Goal: Information Seeking & Learning: Learn about a topic

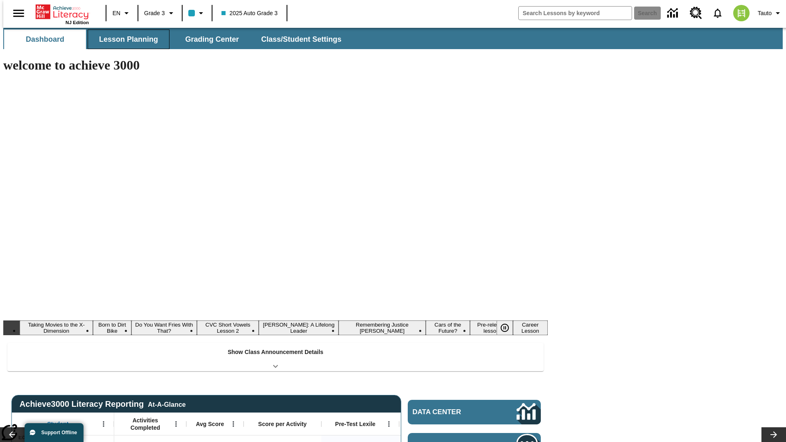
click at [125, 39] on button "Lesson Planning" at bounding box center [129, 39] width 82 height 20
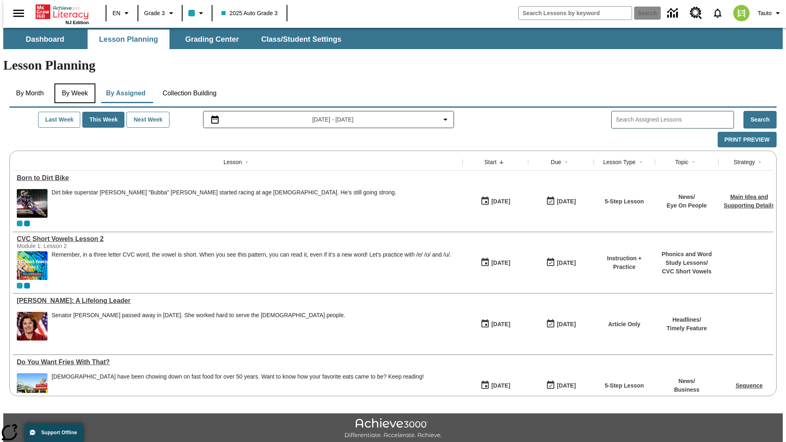
click at [73, 84] on button "By Week" at bounding box center [74, 94] width 41 height 20
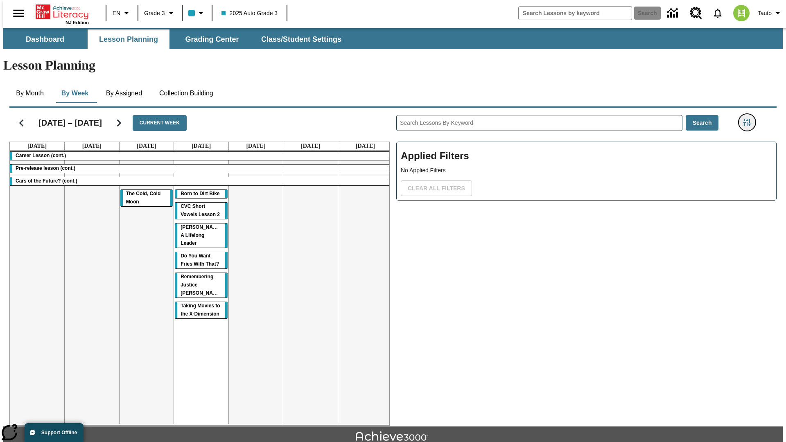
click at [750, 119] on icon "Filters Side menu" at bounding box center [747, 122] width 7 height 7
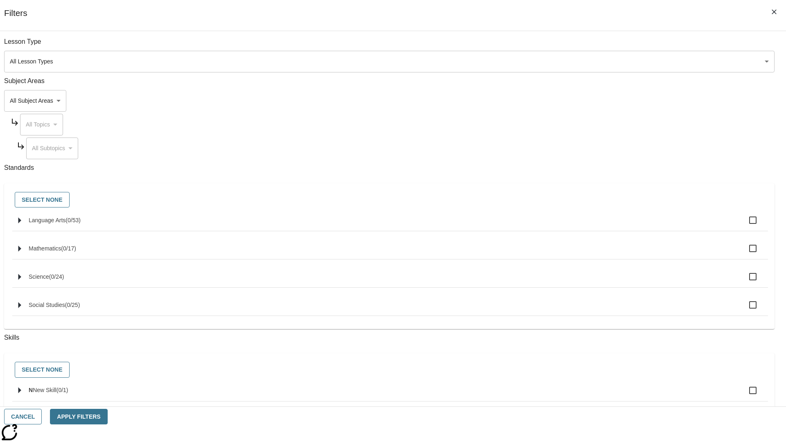
click at [590, 101] on body "Skip to main content NJ Edition EN Grade 3 2025 Auto Grade 3 Search 0 Tauto Das…" at bounding box center [393, 254] width 780 height 452
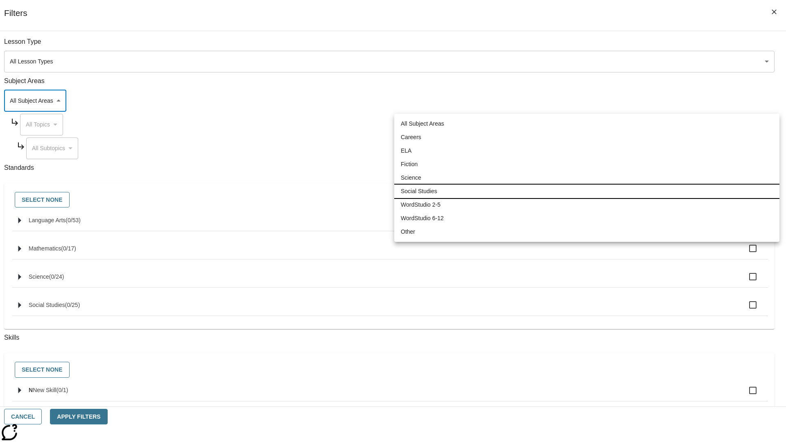
click at [587, 191] on li "Social Studies" at bounding box center [586, 192] width 385 height 14
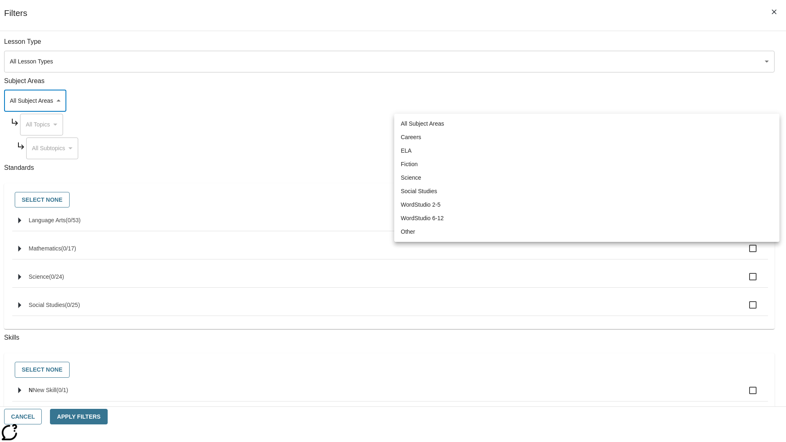
type input "3"
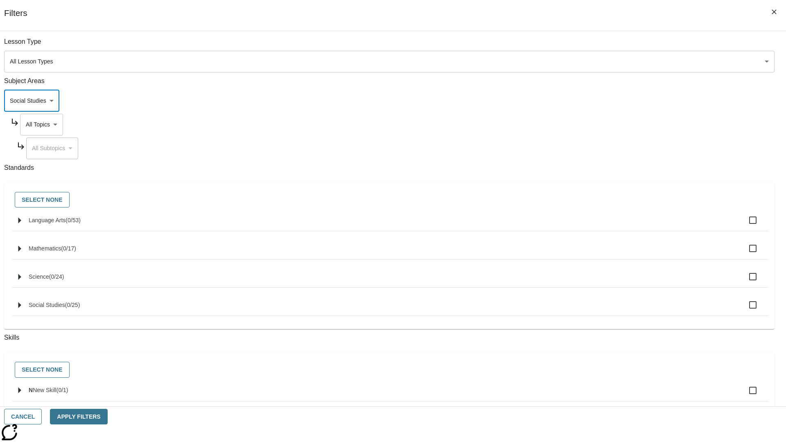
scroll to position [79, 0]
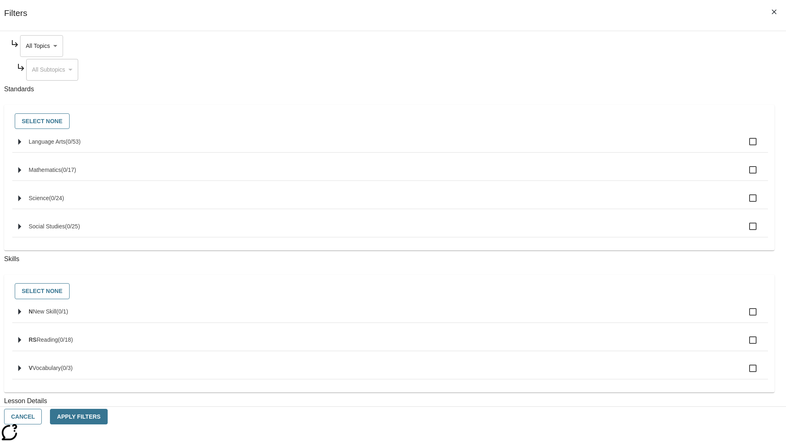
click at [597, 46] on body "Skip to main content NJ Edition EN Grade 3 2025 Auto Grade 3 Search 0 Tauto Das…" at bounding box center [393, 254] width 780 height 452
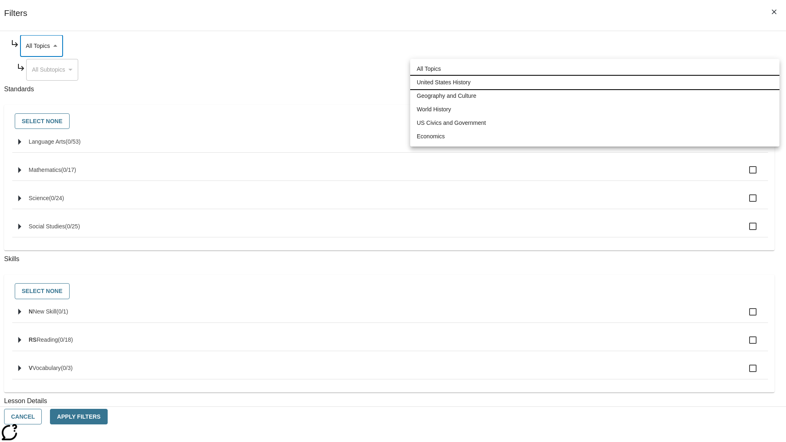
click at [595, 82] on li "United States History" at bounding box center [594, 83] width 369 height 14
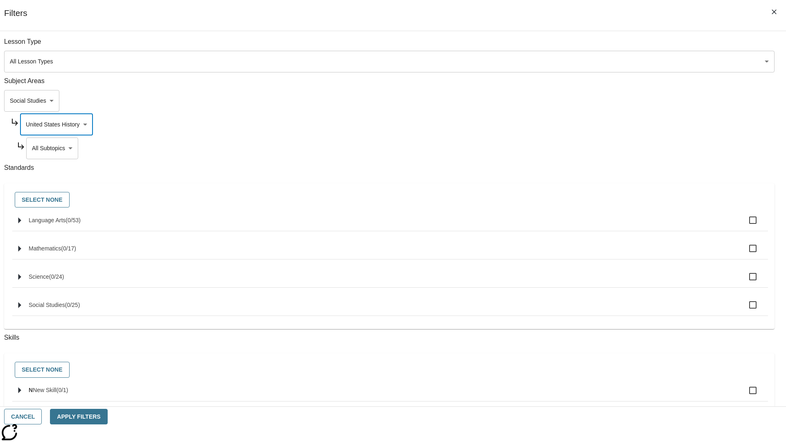
scroll to position [102, 0]
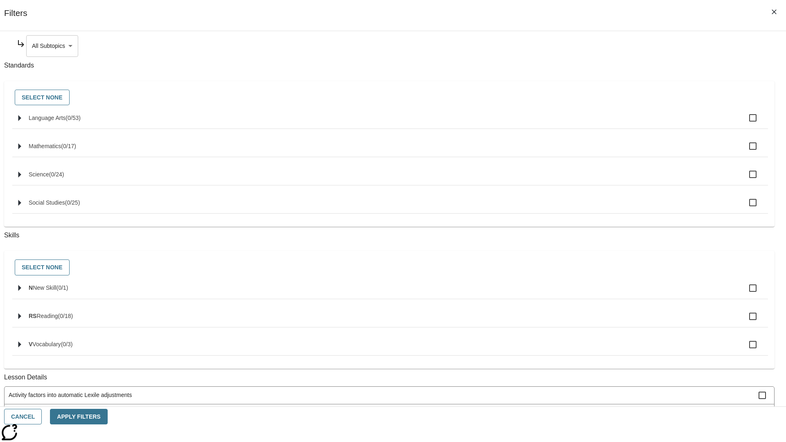
click at [600, 46] on body "Skip to main content NJ Edition EN Grade 3 2025 Auto Grade 3 Search 0 Tauto Das…" at bounding box center [393, 254] width 780 height 452
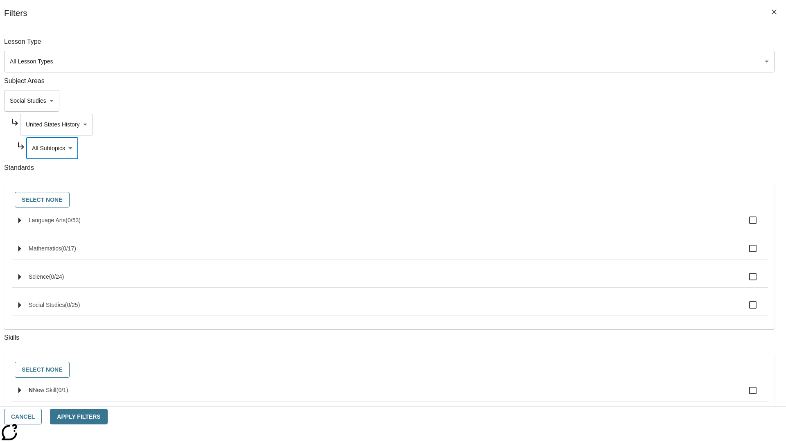
scroll to position [79, 0]
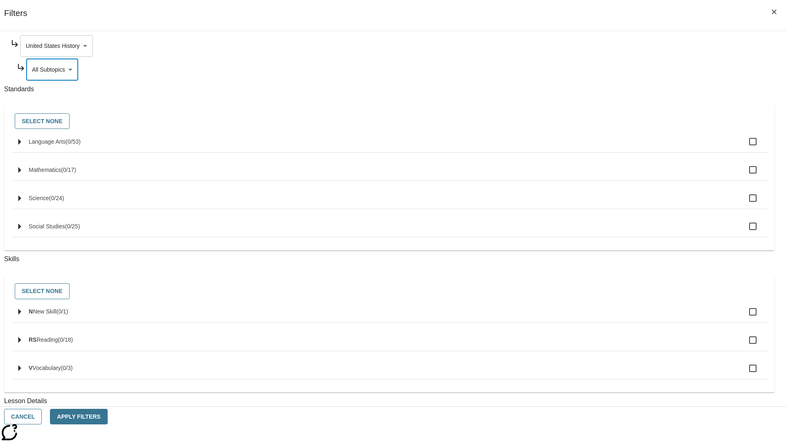
click at [597, 46] on body "Skip to main content NJ Edition EN Grade 3 2025 Auto Grade 3 Search 0 Tauto Das…" at bounding box center [393, 254] width 780 height 452
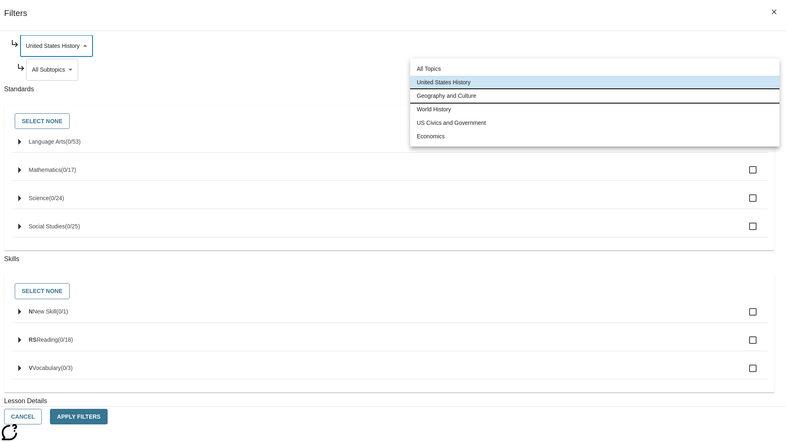
click at [595, 96] on li "Geography and Culture" at bounding box center [594, 96] width 369 height 14
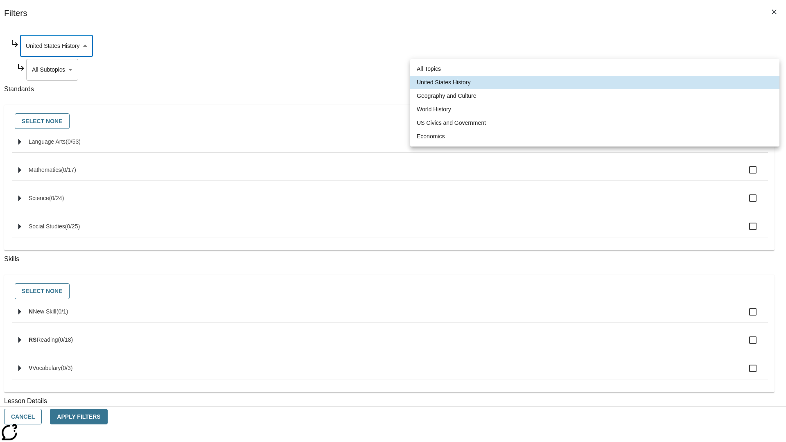
type input "186"
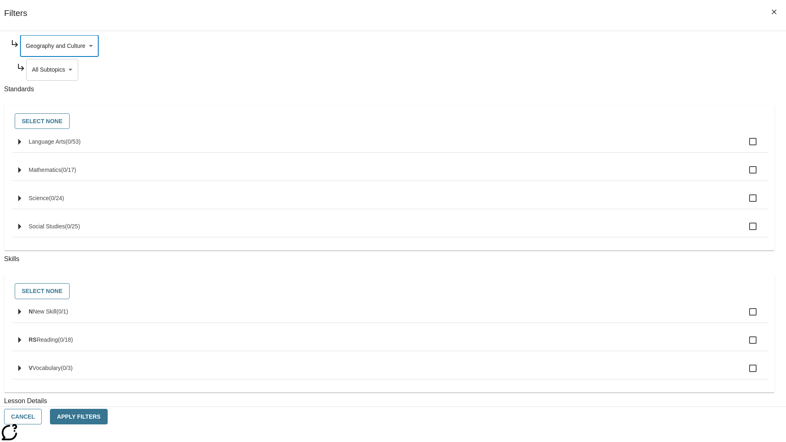
click at [600, 70] on body "Skip to main content NJ Edition EN Grade 3 2025 Auto Grade 3 Search 0 Tauto Das…" at bounding box center [393, 254] width 780 height 452
click at [598, 124] on body "Skip to main content NJ Edition EN Grade 3 2025 Auto Grade 3 Search 0 Tauto Das…" at bounding box center [393, 254] width 780 height 452
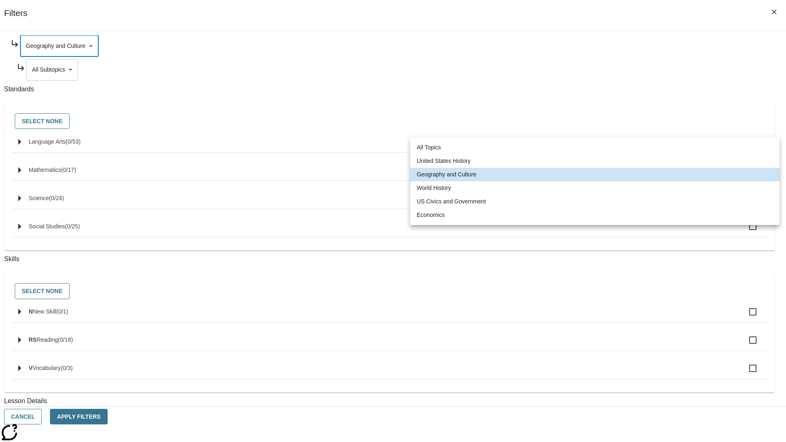
scroll to position [0, 0]
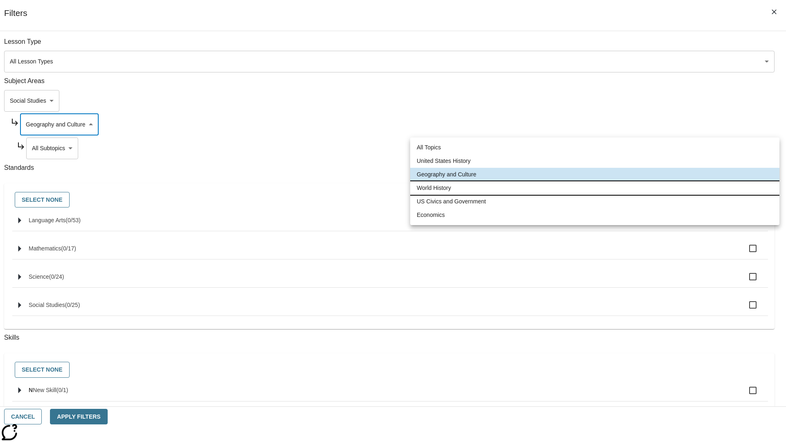
click at [595, 188] on li "World History" at bounding box center [594, 188] width 369 height 14
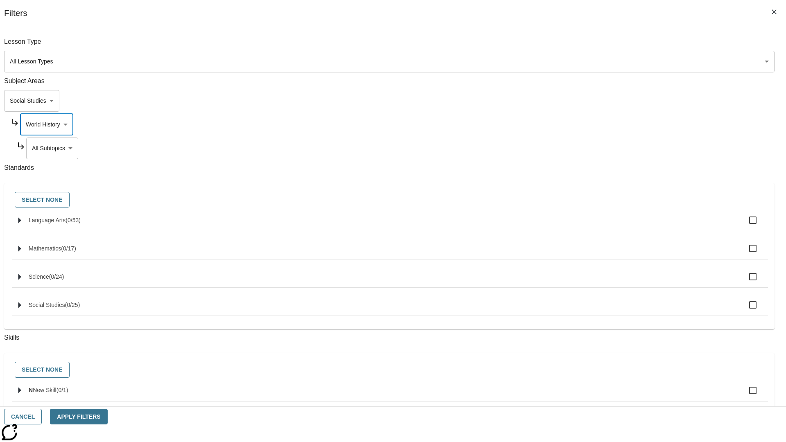
scroll to position [102, 0]
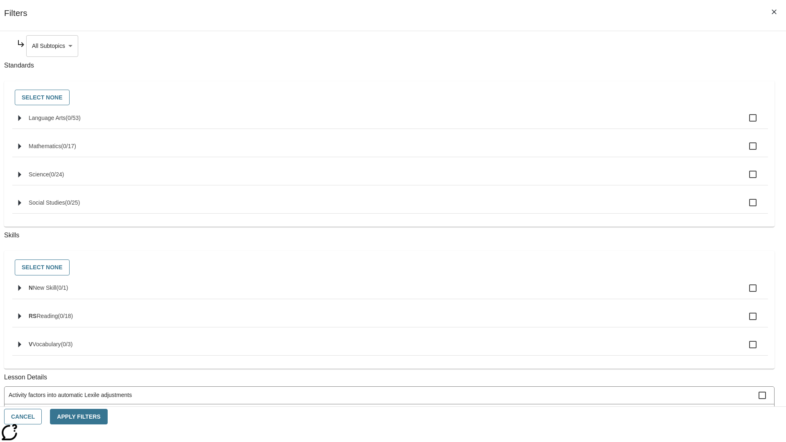
click at [600, 46] on body "Skip to main content NJ Edition EN Grade 3 2025 Auto Grade 3 Search 0 Tauto Das…" at bounding box center [393, 254] width 780 height 452
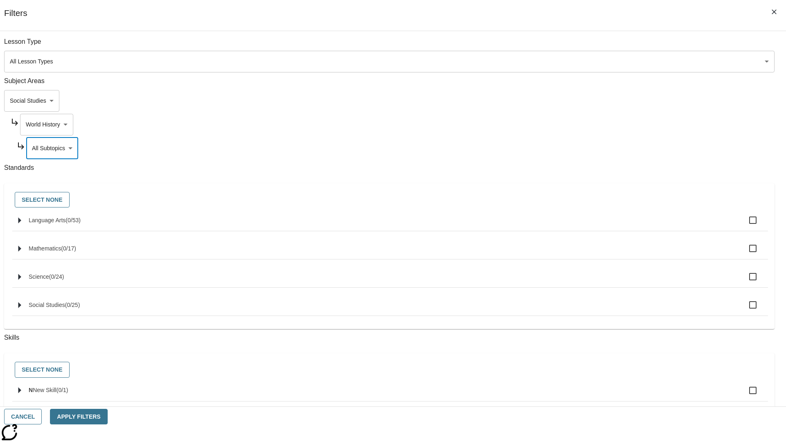
scroll to position [79, 0]
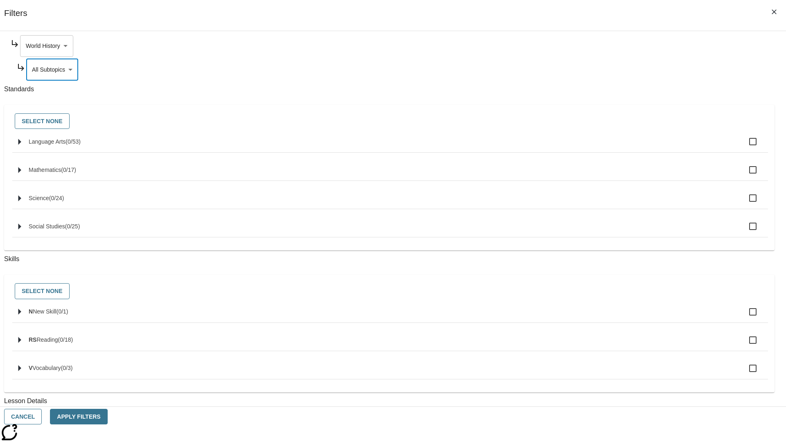
click at [597, 46] on body "Skip to main content NJ Edition EN Grade 3 2025 Auto Grade 3 Search 0 Tauto Das…" at bounding box center [393, 254] width 780 height 452
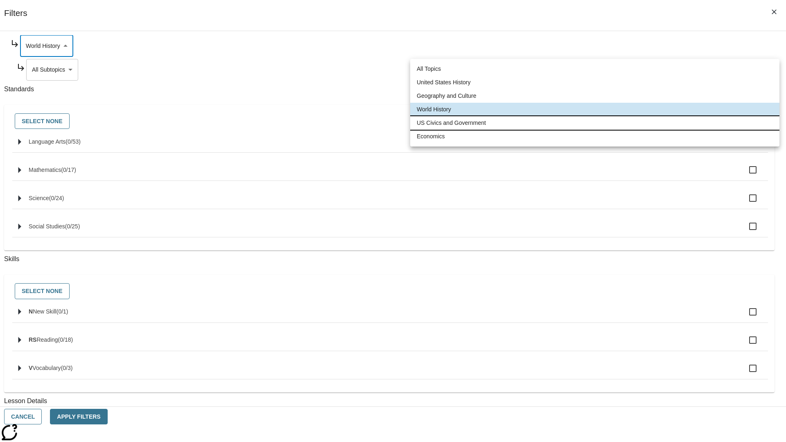
click at [595, 123] on li "US Civics and Government" at bounding box center [594, 123] width 369 height 14
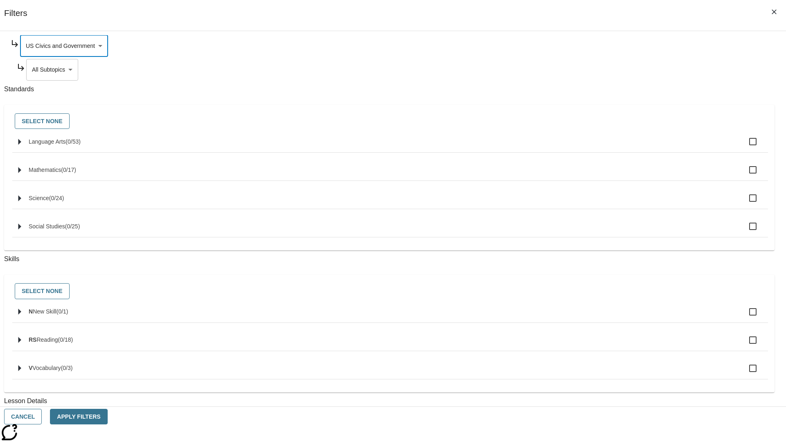
click at [600, 70] on body "Skip to main content NJ Edition EN Grade 3 2025 Auto Grade 3 Search 0 Tauto Das…" at bounding box center [393, 254] width 780 height 452
click at [597, 124] on body "Skip to main content NJ Edition EN Grade 3 2025 Auto Grade 3 Search 0 Tauto Das…" at bounding box center [393, 254] width 780 height 452
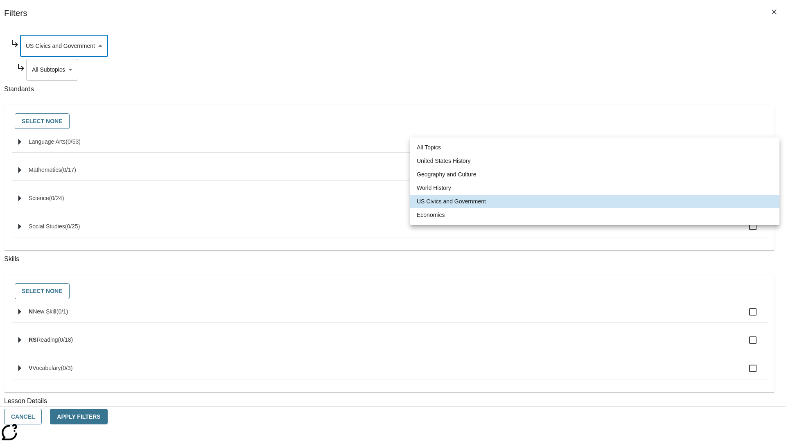
scroll to position [0, 0]
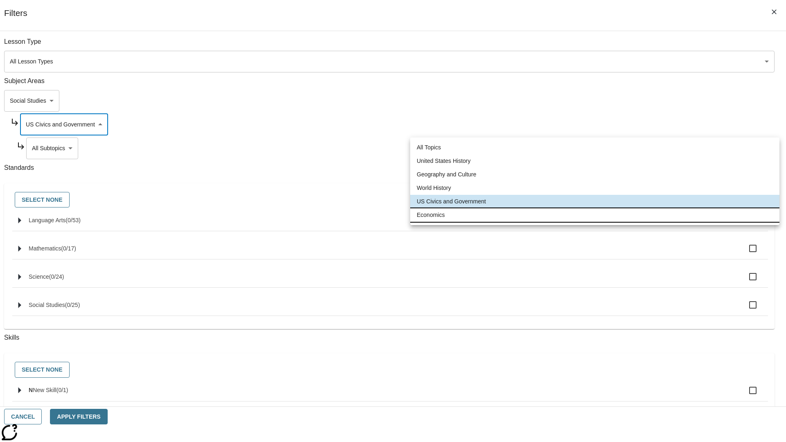
click at [595, 215] on li "Economics" at bounding box center [594, 215] width 369 height 14
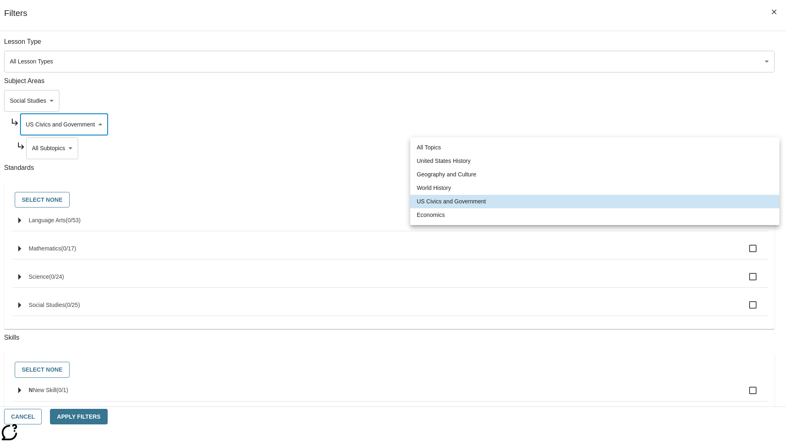
type input "195"
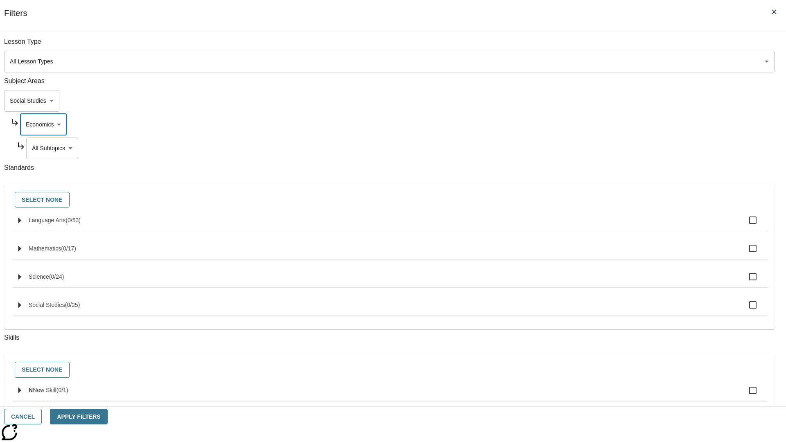
scroll to position [0, 0]
click at [600, 148] on body "Skip to main content NJ Edition EN Grade 3 2025 Auto Grade 3 Search 0 Tauto Das…" at bounding box center [393, 254] width 780 height 452
click at [590, 101] on body "Skip to main content NJ Edition EN Grade 3 2025 Auto Grade 3 Search 0 Tauto Das…" at bounding box center [393, 254] width 780 height 452
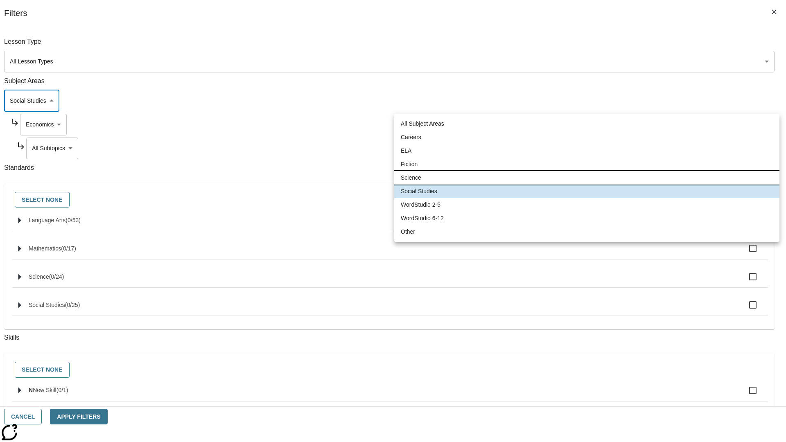
click at [587, 178] on li "Science" at bounding box center [586, 178] width 385 height 14
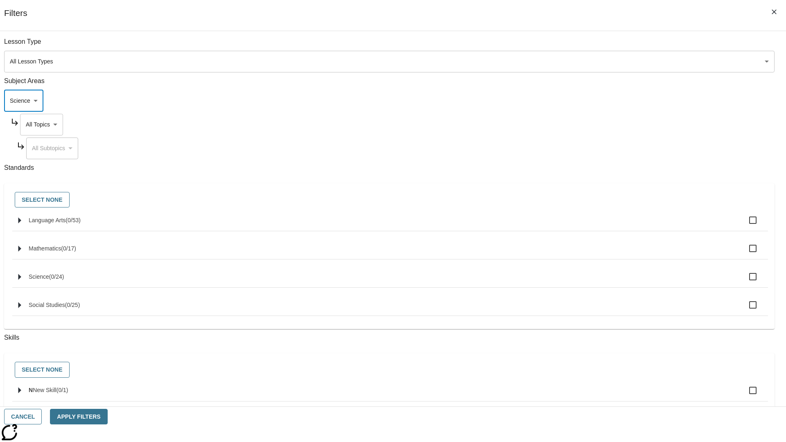
type input "2"
click at [597, 124] on body "Skip to main content NJ Edition EN Grade 3 2025 Auto Grade 3 Search 0 Tauto Das…" at bounding box center [393, 254] width 780 height 452
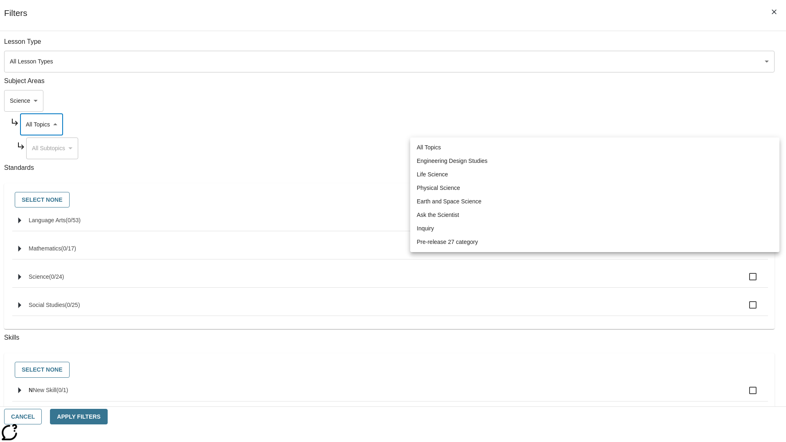
scroll to position [0, 0]
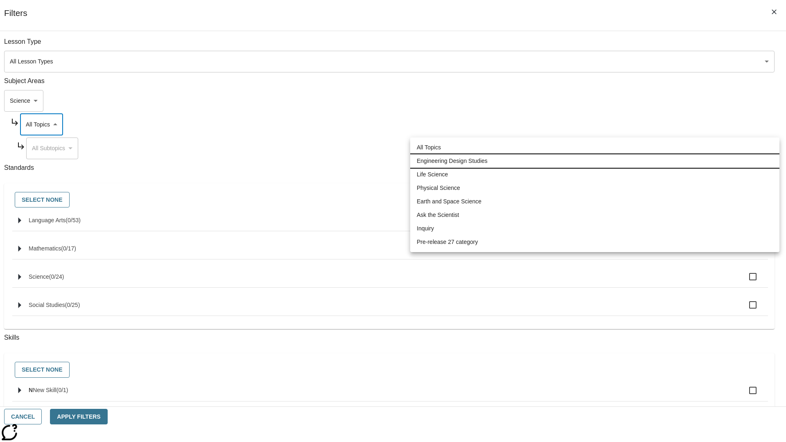
click at [595, 161] on li "Engineering Design Studies" at bounding box center [594, 161] width 369 height 14
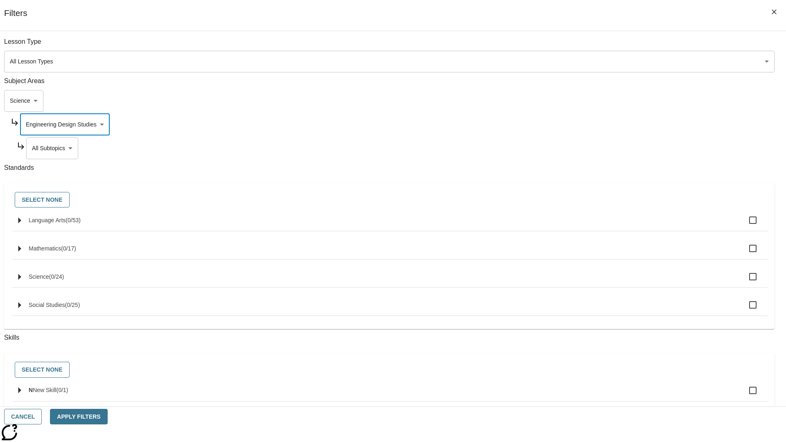
click at [601, 148] on body "Skip to main content NJ Edition EN Grade 3 2025 Auto Grade 3 Search 0 Tauto Das…" at bounding box center [393, 254] width 780 height 452
click at [598, 124] on body "Skip to main content NJ Edition EN Grade 3 2025 Auto Grade 3 Search 0 Tauto Das…" at bounding box center [393, 254] width 780 height 452
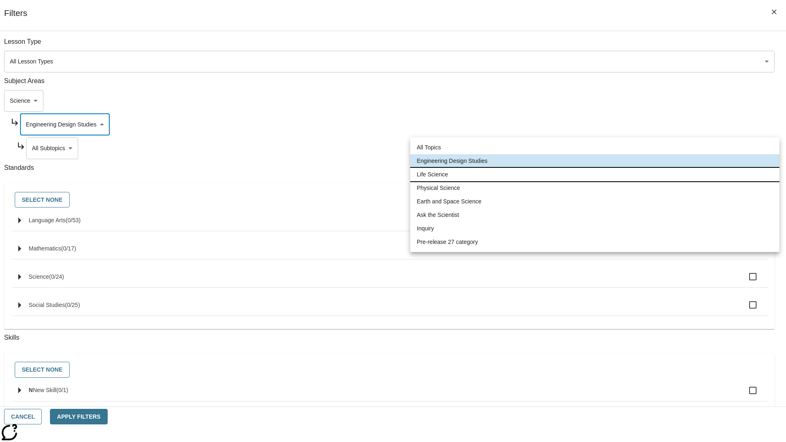
click at [595, 174] on li "Life Science" at bounding box center [594, 175] width 369 height 14
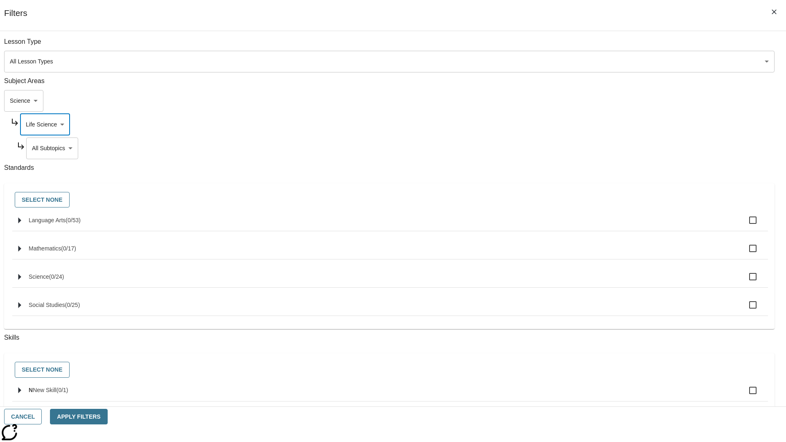
scroll to position [0, 0]
click at [600, 46] on body "Skip to main content NJ Edition EN Grade 3 2025 Auto Grade 3 Search 0 Tauto Das…" at bounding box center [393, 254] width 780 height 452
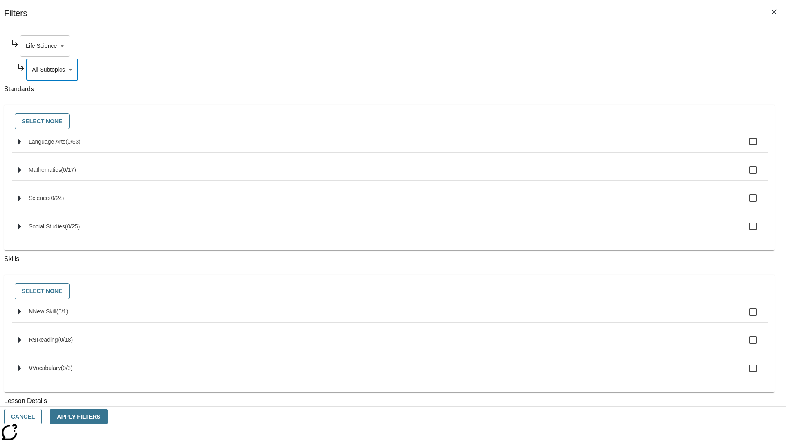
click at [597, 46] on body "Skip to main content NJ Edition EN Grade 3 2025 Auto Grade 3 Search 0 Tauto Das…" at bounding box center [393, 254] width 780 height 452
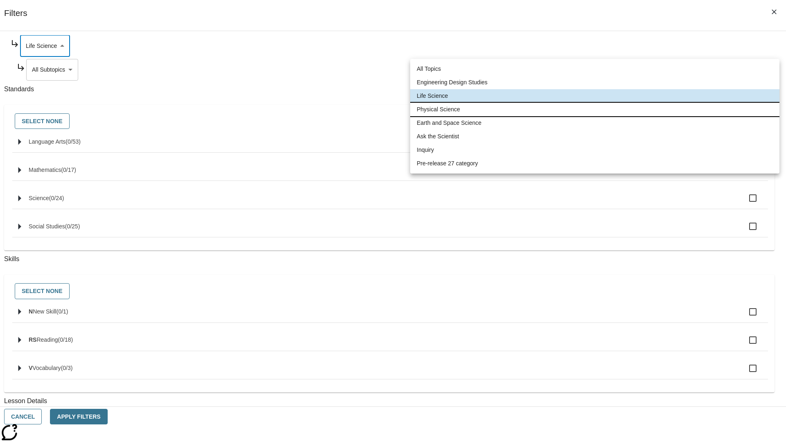
click at [595, 109] on li "Physical Science" at bounding box center [594, 110] width 369 height 14
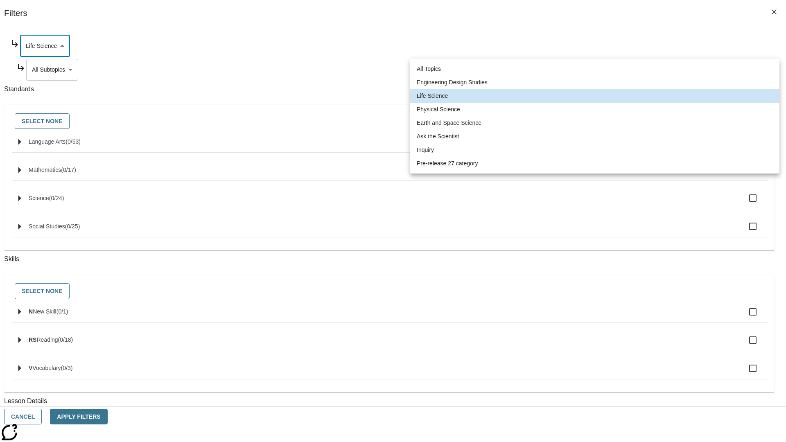
type input "190"
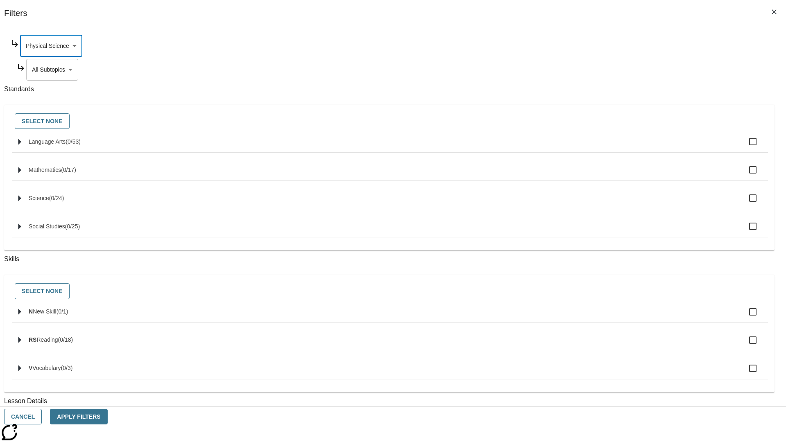
click at [600, 148] on body "Skip to main content NJ Edition EN Grade 3 2025 Auto Grade 3 Search 0 Tauto Das…" at bounding box center [393, 254] width 780 height 452
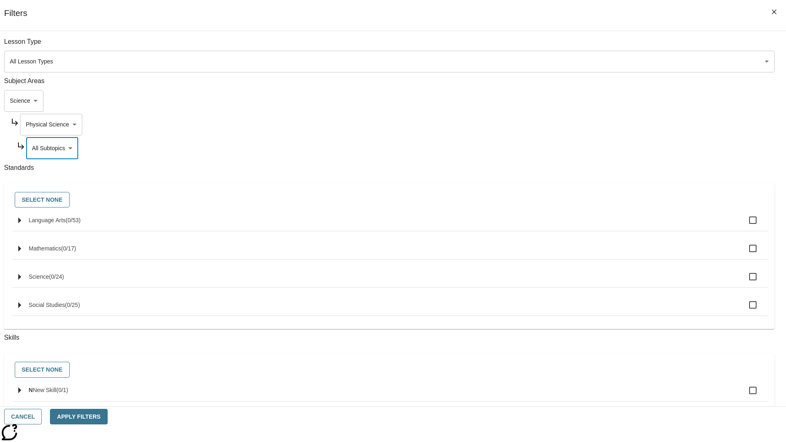
scroll to position [0, 0]
click at [597, 124] on body "Skip to main content NJ Edition EN Grade 3 2025 Auto Grade 3 Search 0 Tauto Das…" at bounding box center [393, 254] width 780 height 452
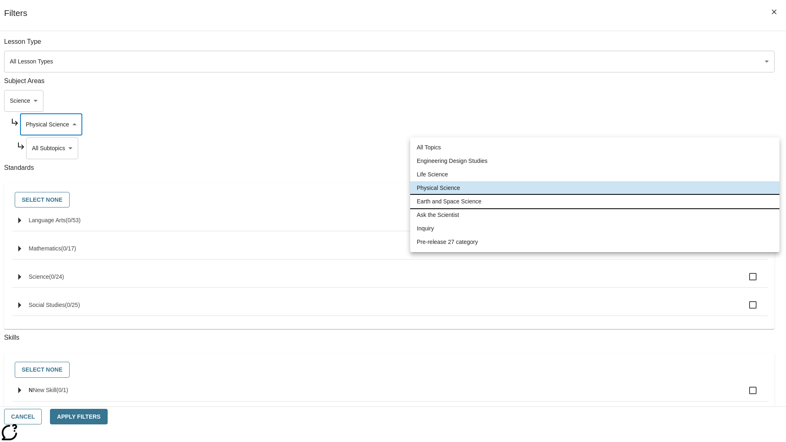
click at [595, 201] on li "Earth and Space Science" at bounding box center [594, 202] width 369 height 14
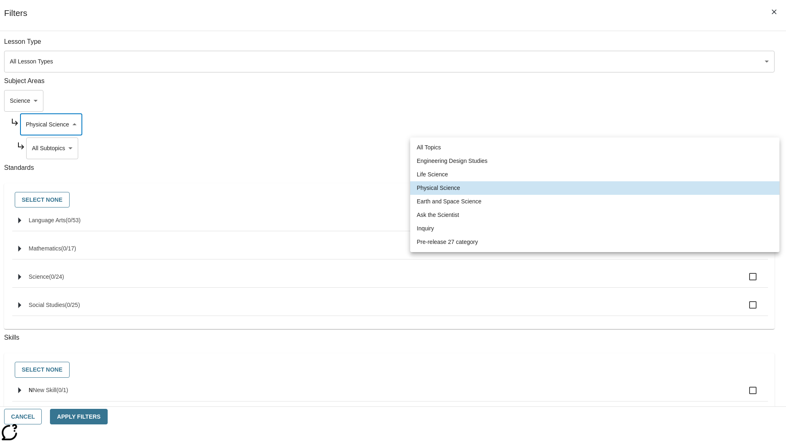
type input "192"
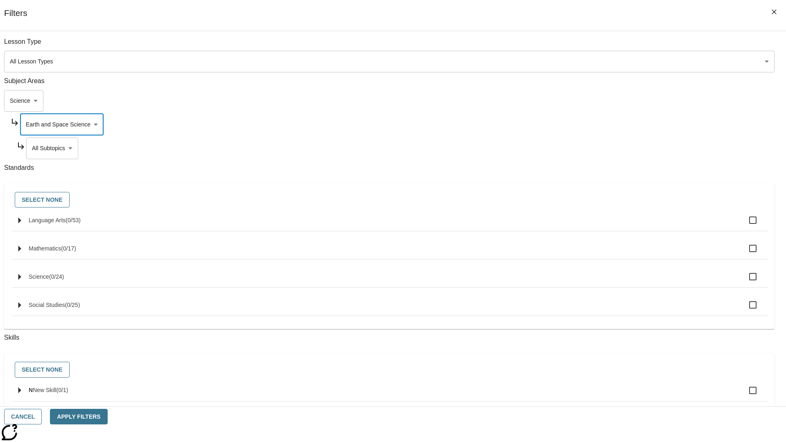
scroll to position [0, 0]
click at [600, 148] on body "Skip to main content NJ Edition EN Grade 3 2025 Auto Grade 3 Search 0 Tauto Das…" at bounding box center [393, 254] width 780 height 452
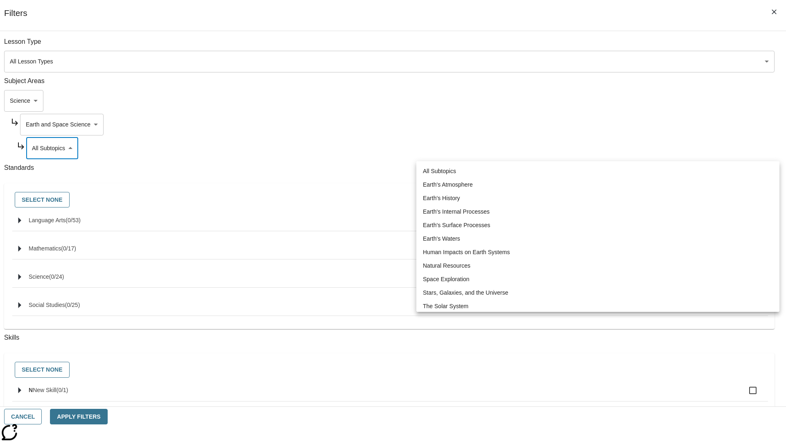
scroll to position [0, 0]
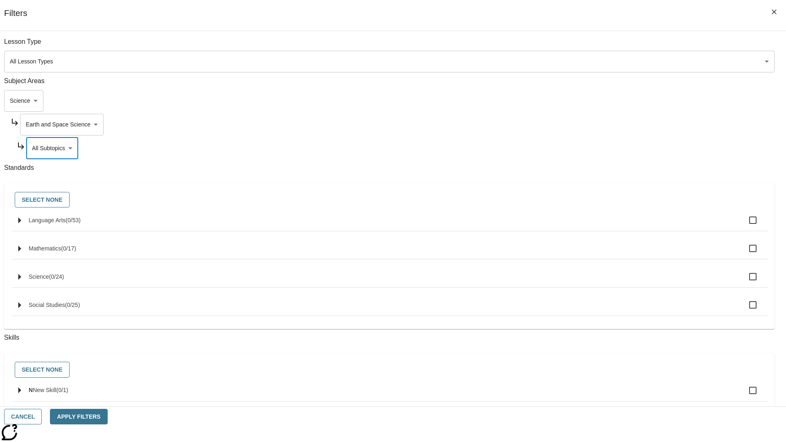
click at [598, 124] on body "Skip to main content NJ Edition EN Grade 3 2025 Auto Grade 3 Search 0 Tauto Das…" at bounding box center [393, 254] width 780 height 452
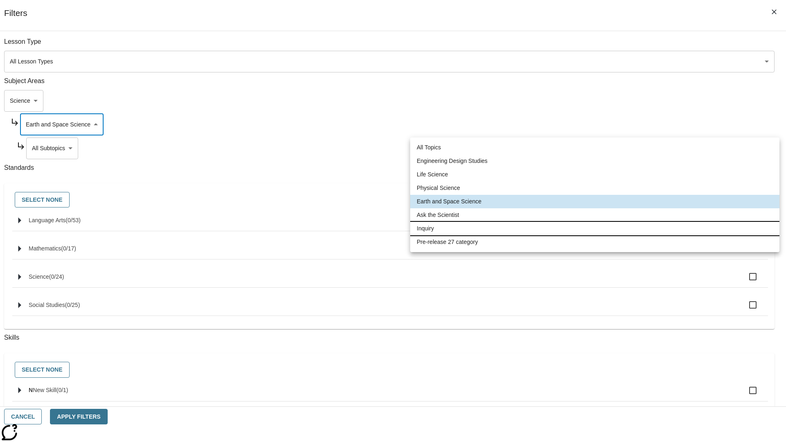
click at [595, 229] on li "Inquiry" at bounding box center [594, 229] width 369 height 14
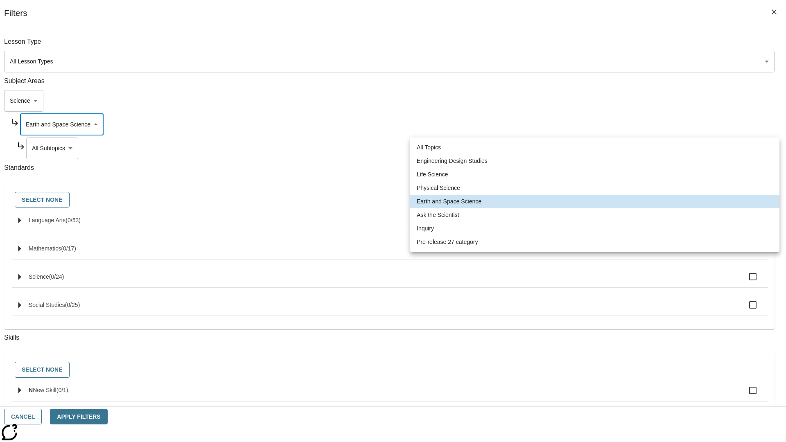
type input "251"
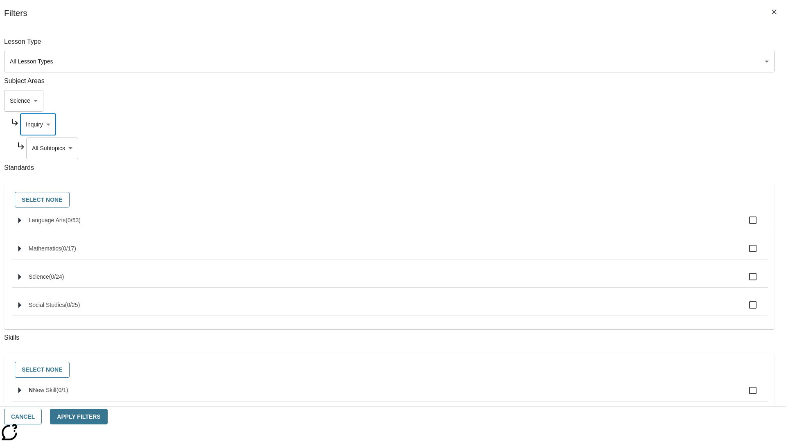
click at [601, 148] on body "Skip to main content NJ Edition EN Grade 3 2025 Auto Grade 3 Search 0 Tauto Das…" at bounding box center [393, 254] width 780 height 452
click at [598, 124] on body "Skip to main content NJ Edition EN Grade 3 2025 Auto Grade 3 Search 0 Tauto Das…" at bounding box center [393, 254] width 780 height 452
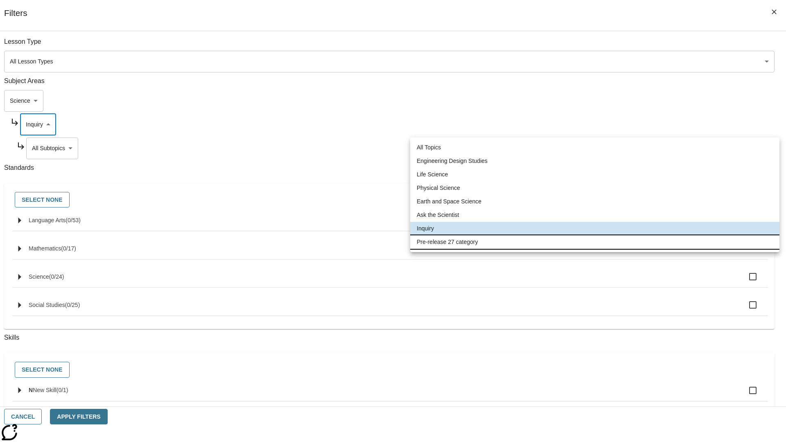
click at [595, 242] on li "Pre-release 27 category" at bounding box center [594, 242] width 369 height 14
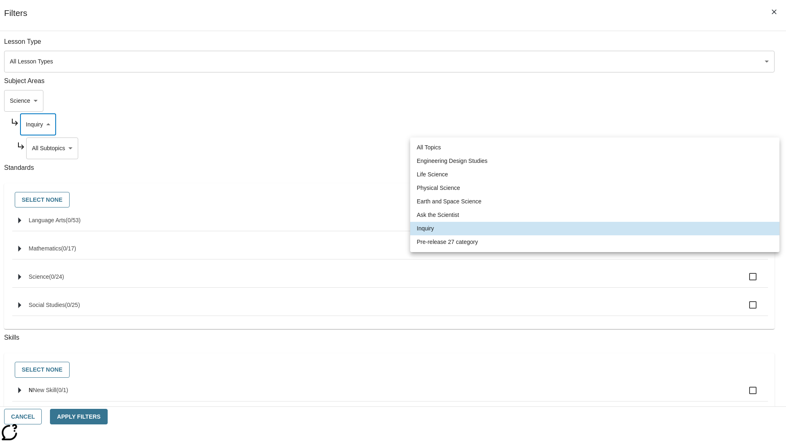
type input "271"
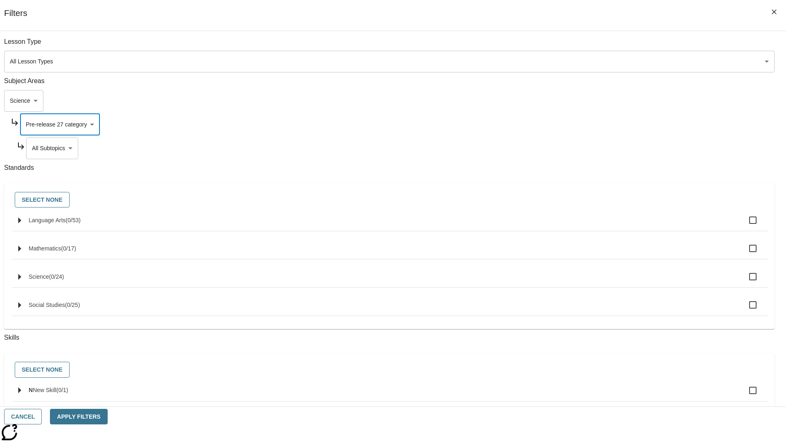
click at [600, 148] on body "Skip to main content NJ Edition EN Grade 3 2025 Auto Grade 3 Search 0 Tauto Das…" at bounding box center [393, 254] width 780 height 452
click at [589, 101] on body "Skip to main content NJ Edition EN Grade 3 2025 Auto Grade 3 Search 0 Tauto Das…" at bounding box center [393, 254] width 780 height 452
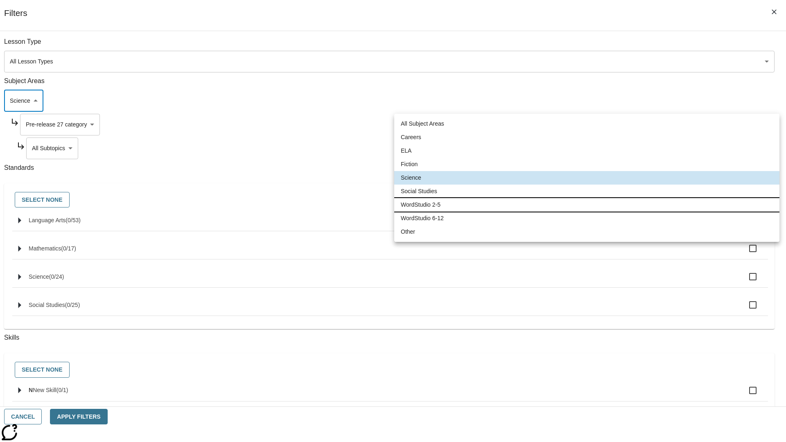
click at [587, 205] on li "WordStudio 2-5" at bounding box center [586, 205] width 385 height 14
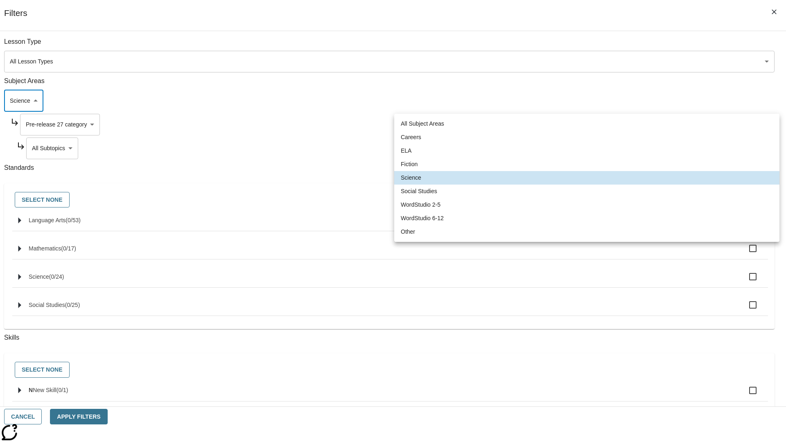
type input "6"
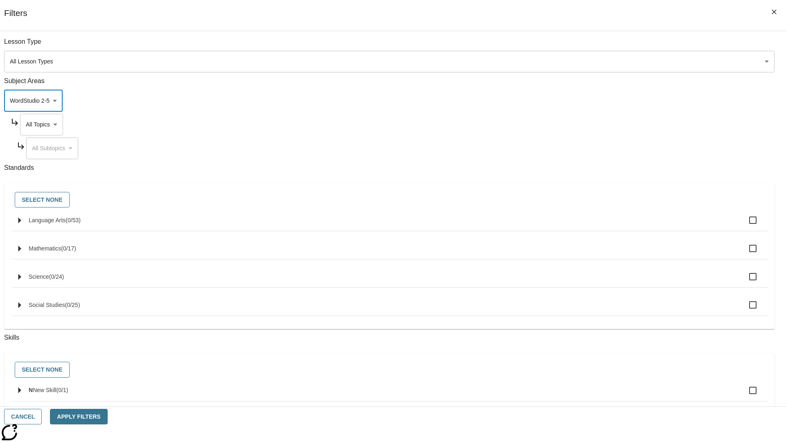
click at [597, 46] on body "Skip to main content NJ Edition EN Grade 3 2025 Auto Grade 3 Search 0 Tauto Das…" at bounding box center [393, 254] width 780 height 452
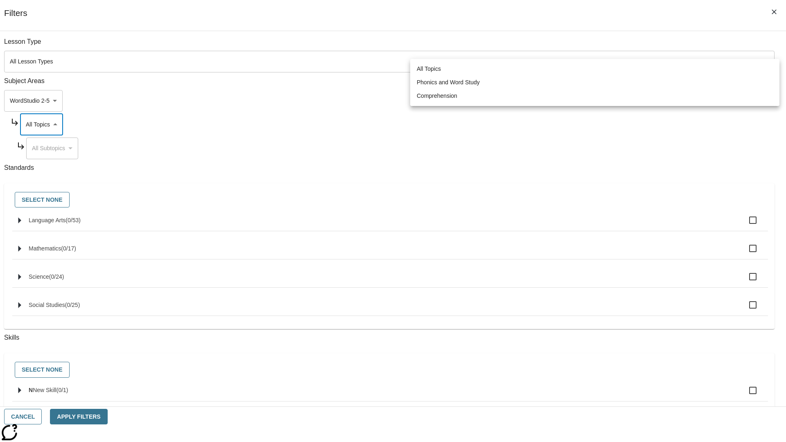
scroll to position [79, 0]
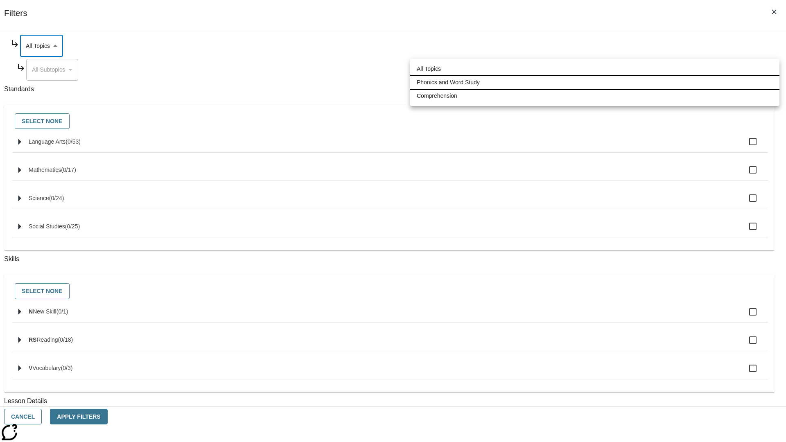
click at [595, 82] on li "Phonics and Word Study" at bounding box center [594, 83] width 369 height 14
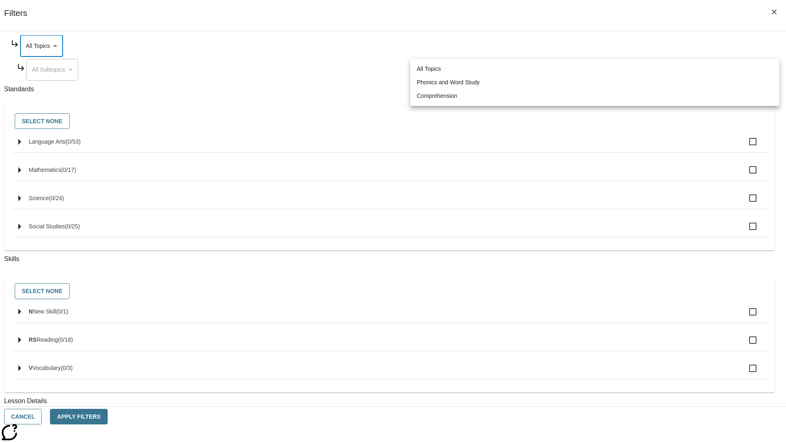
type input "249"
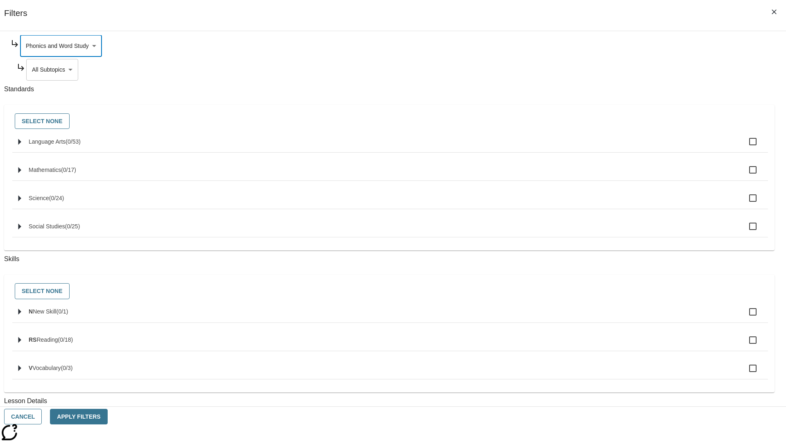
click at [600, 70] on body "Skip to main content NJ Edition EN Grade 3 2025 Auto Grade 3 Search 0 Tauto Das…" at bounding box center [393, 254] width 780 height 452
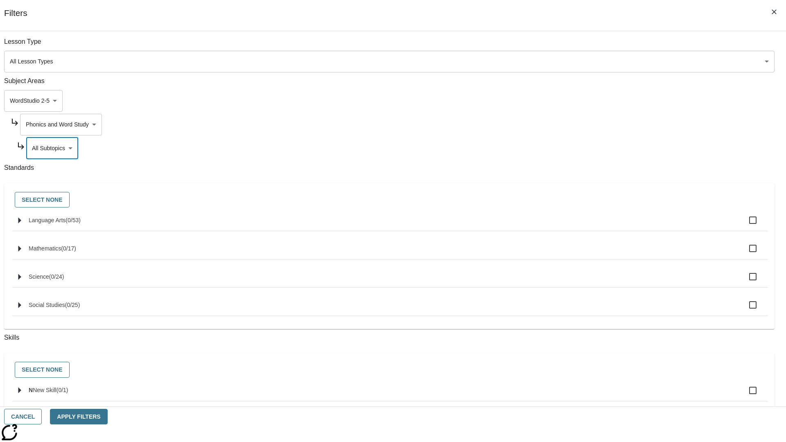
click at [597, 124] on body "Skip to main content NJ Edition EN Grade 3 2025 Auto Grade 3 Search 0 Tauto Das…" at bounding box center [393, 254] width 780 height 452
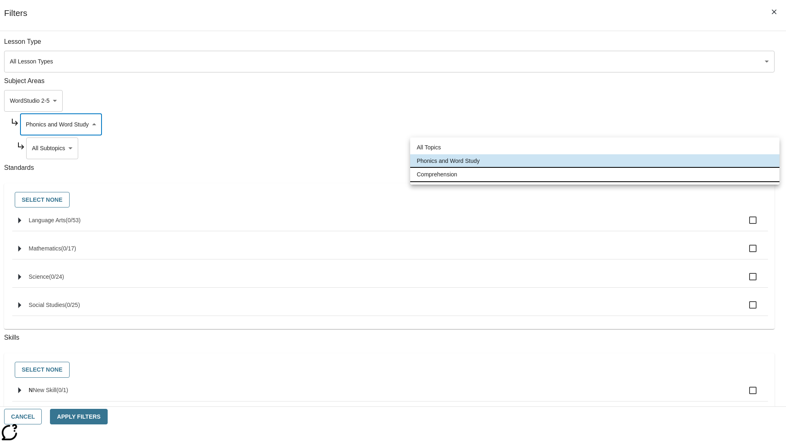
click at [595, 174] on li "Comprehension" at bounding box center [594, 175] width 369 height 14
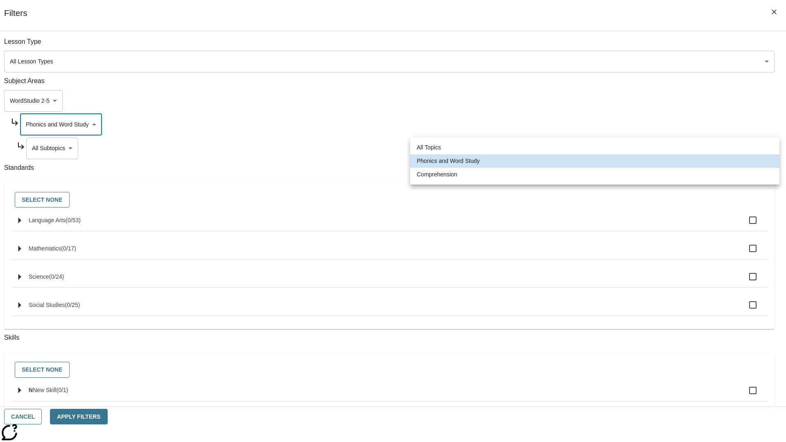
type input "252"
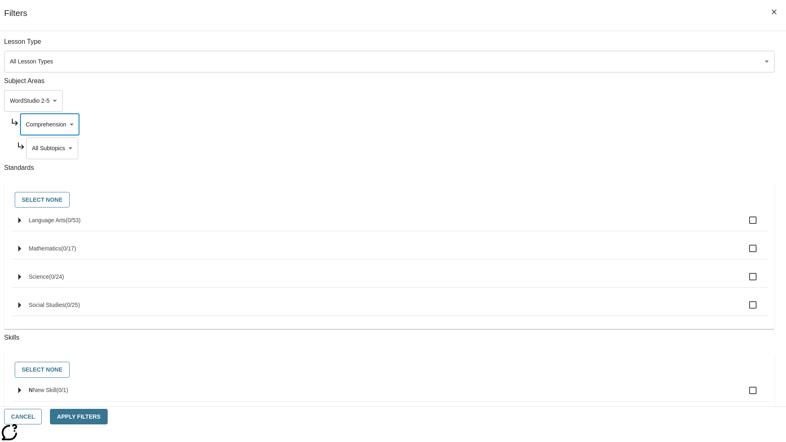
click at [600, 148] on body "Skip to main content NJ Edition EN Grade 3 2025 Auto Grade 3 Search 0 Tauto Das…" at bounding box center [393, 254] width 780 height 452
click at [42, 417] on button "Cancel" at bounding box center [23, 417] width 38 height 16
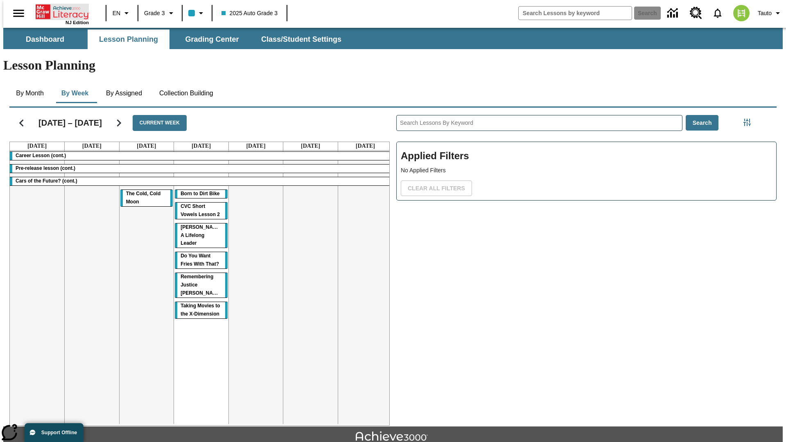
click at [59, 11] on icon "Home" at bounding box center [63, 12] width 54 height 16
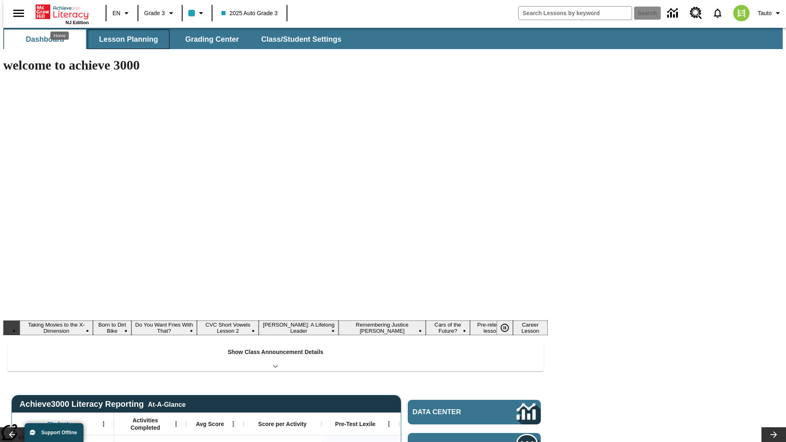
click at [125, 39] on button "Lesson Planning" at bounding box center [129, 39] width 82 height 20
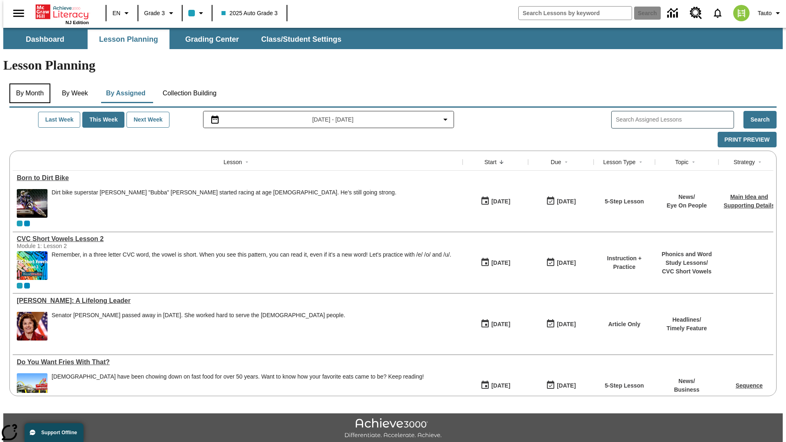
click at [27, 84] on button "By Month" at bounding box center [29, 94] width 41 height 20
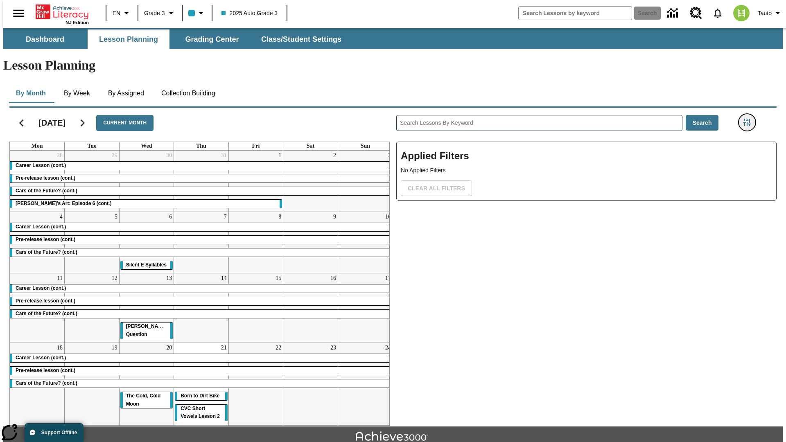
click at [750, 119] on icon "Filters Side menu" at bounding box center [747, 122] width 7 height 7
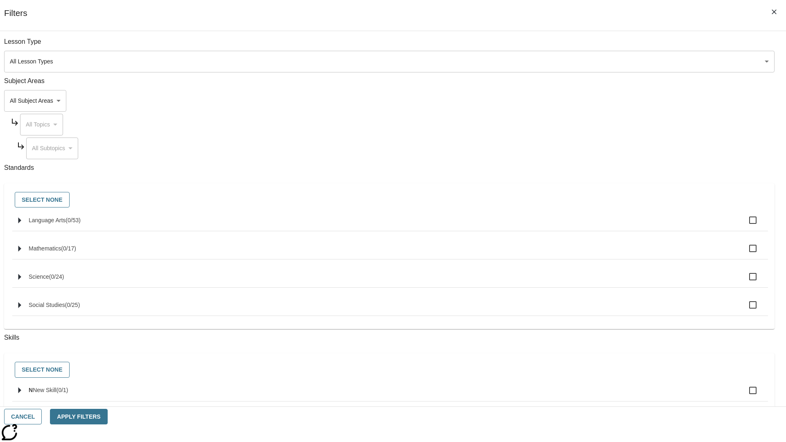
click at [590, 101] on body "Skip to main content [GEOGRAPHIC_DATA] Edition EN Grade 3 2025 Auto Grade 3 Sea…" at bounding box center [393, 254] width 780 height 452
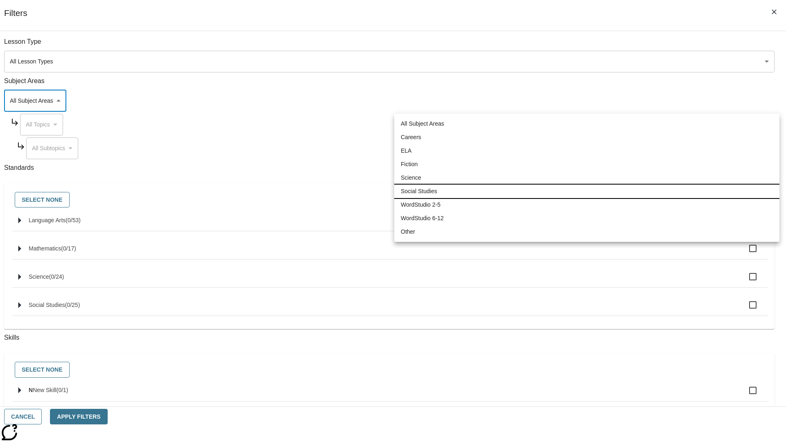
click at [587, 191] on li "Social Studies" at bounding box center [586, 192] width 385 height 14
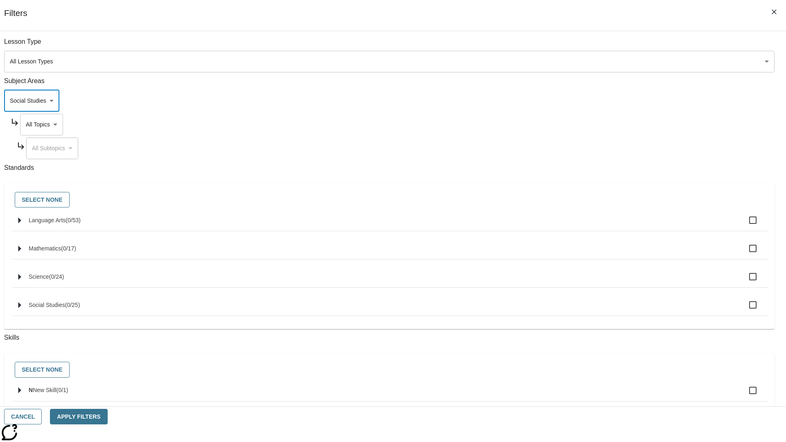
type input "3"
click at [598, 124] on body "Skip to main content [GEOGRAPHIC_DATA] Edition EN Grade 3 2025 Auto Grade 3 Sea…" at bounding box center [393, 254] width 780 height 452
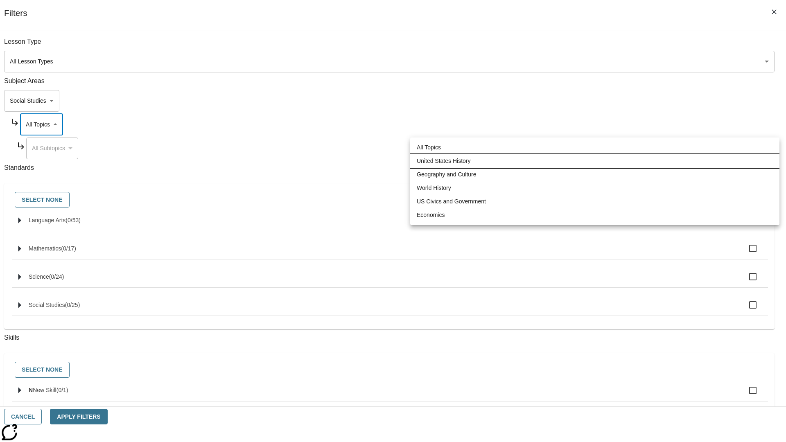
click at [595, 161] on li "United States History" at bounding box center [594, 161] width 369 height 14
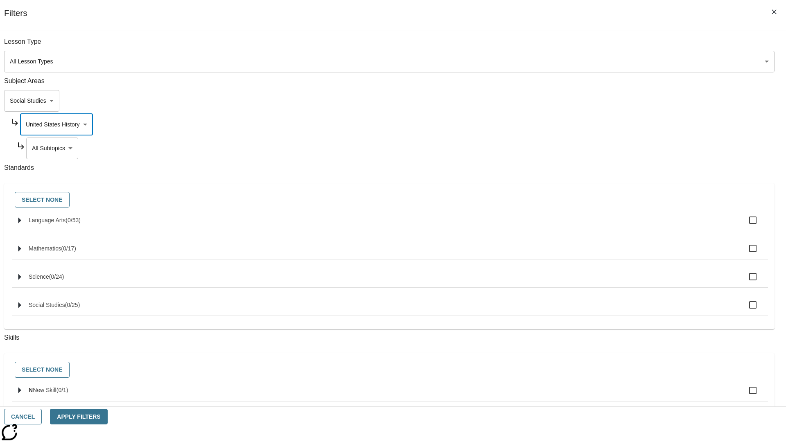
type input "184"
click at [601, 148] on body "Skip to main content [GEOGRAPHIC_DATA] Edition EN Grade 3 2025 Auto Grade 3 Sea…" at bounding box center [393, 254] width 780 height 452
click at [597, 124] on body "Skip to main content [GEOGRAPHIC_DATA] Edition EN Grade 3 2025 Auto Grade 3 Sea…" at bounding box center [393, 254] width 780 height 452
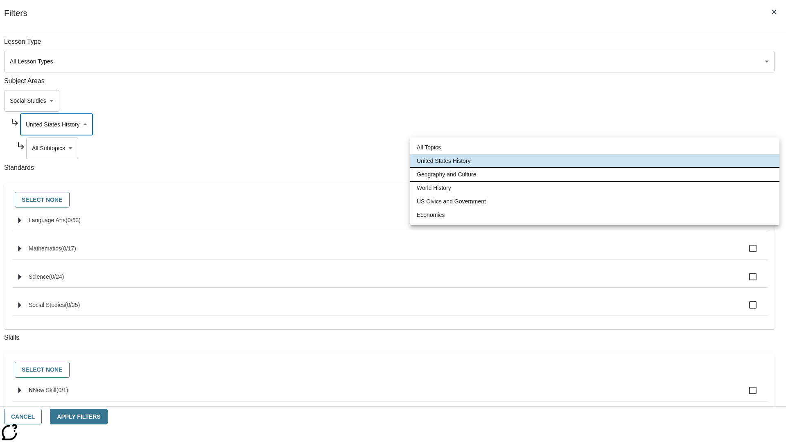
click at [595, 174] on li "Geography and Culture" at bounding box center [594, 175] width 369 height 14
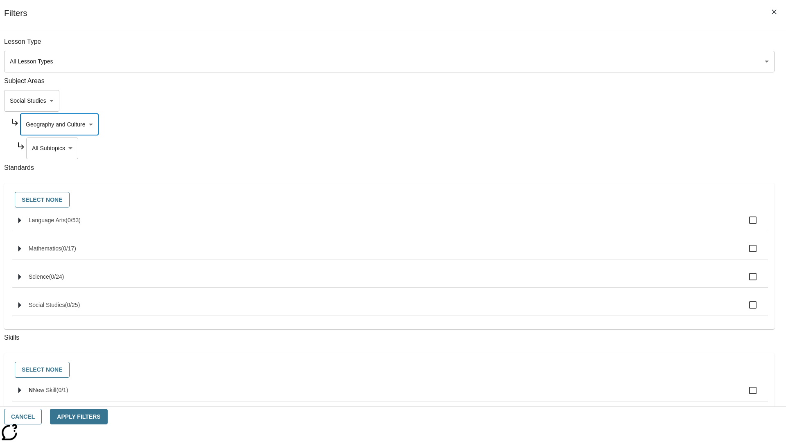
click at [600, 148] on body "Skip to main content [GEOGRAPHIC_DATA] Edition EN Grade 3 2025 Auto Grade 3 Sea…" at bounding box center [393, 254] width 780 height 452
click at [597, 124] on body "Skip to main content [GEOGRAPHIC_DATA] Edition EN Grade 3 2025 Auto Grade 3 Sea…" at bounding box center [393, 254] width 780 height 452
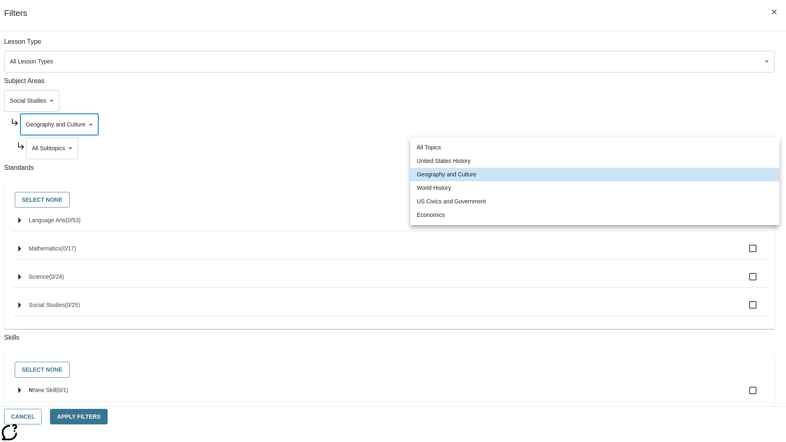
scroll to position [0, 0]
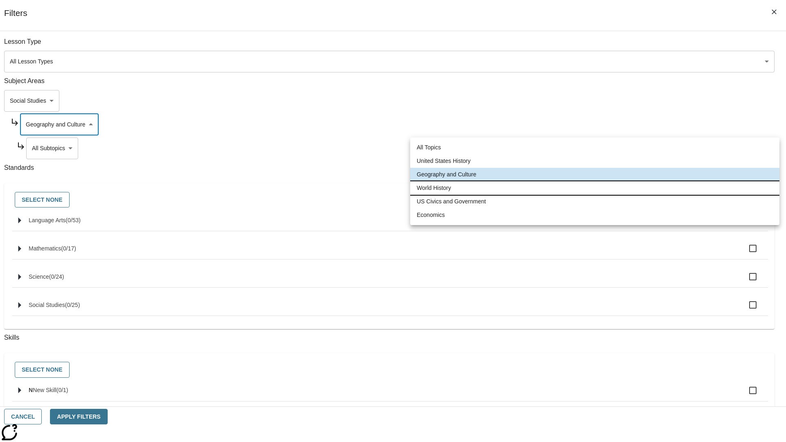
click at [595, 188] on li "World History" at bounding box center [594, 188] width 369 height 14
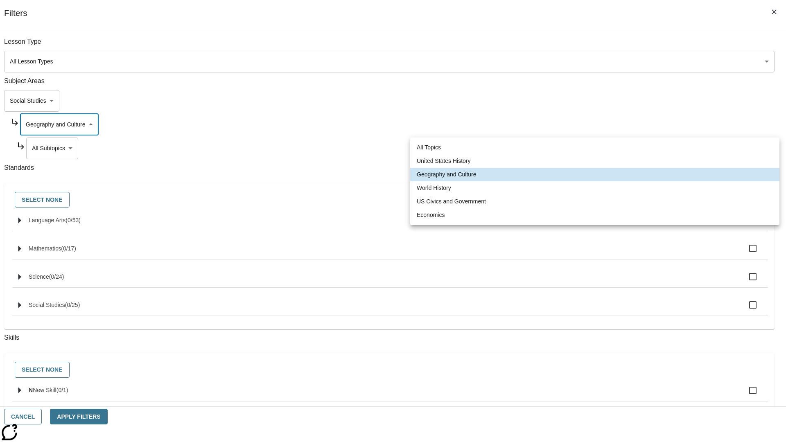
type input "193"
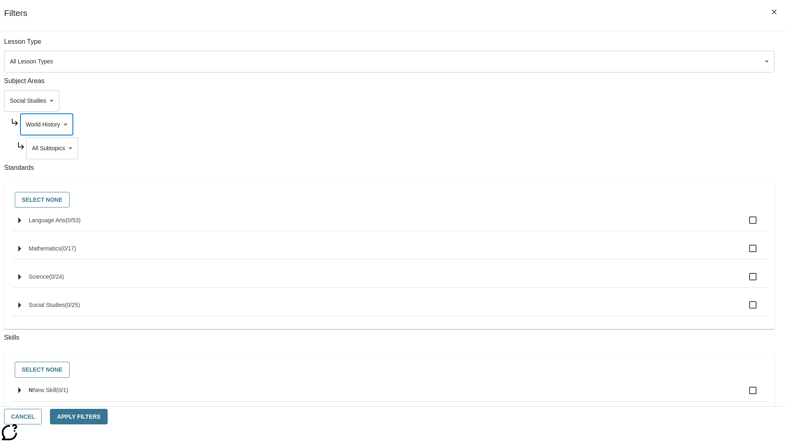
click at [601, 148] on body "Skip to main content [GEOGRAPHIC_DATA] Edition EN Grade 3 2025 Auto Grade 3 Sea…" at bounding box center [393, 254] width 780 height 452
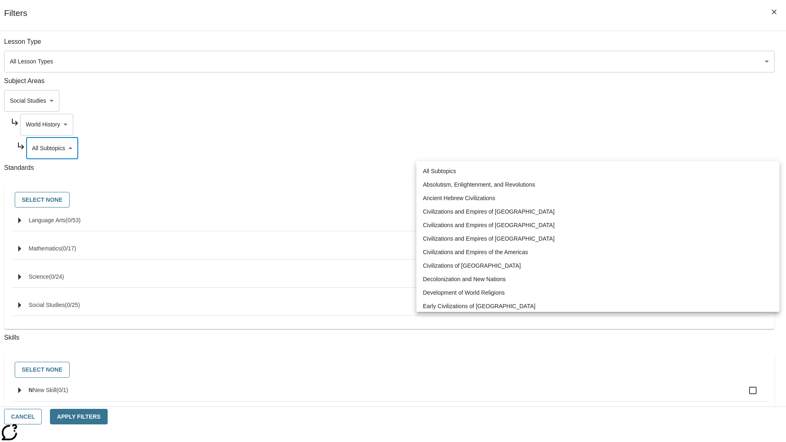
scroll to position [0, 0]
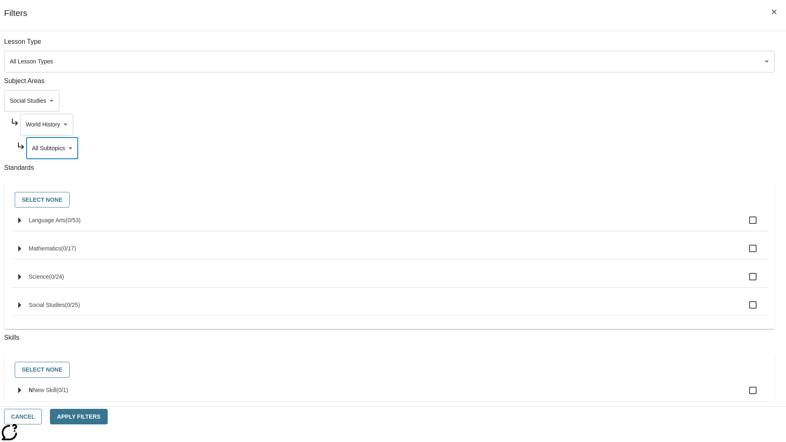
click at [597, 124] on body "Skip to main content [GEOGRAPHIC_DATA] Edition EN Grade 3 2025 Auto Grade 3 Sea…" at bounding box center [393, 254] width 780 height 452
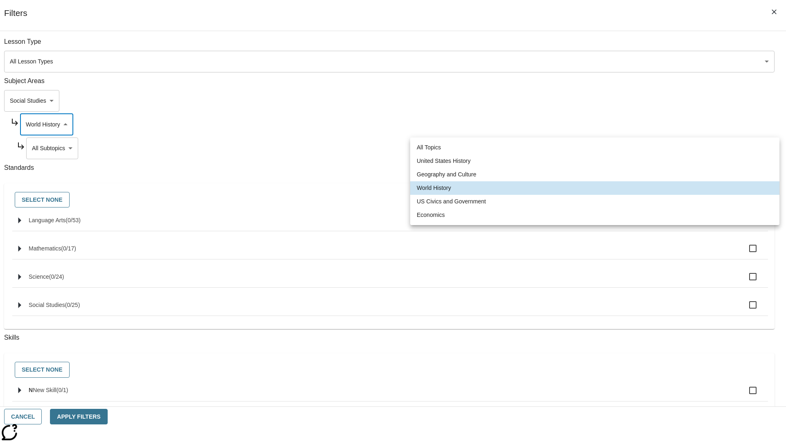
scroll to position [0, 0]
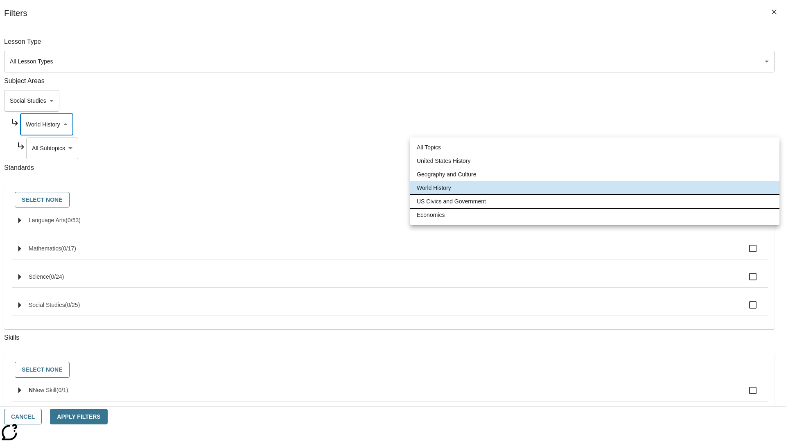
click at [595, 201] on li "US Civics and Government" at bounding box center [594, 202] width 369 height 14
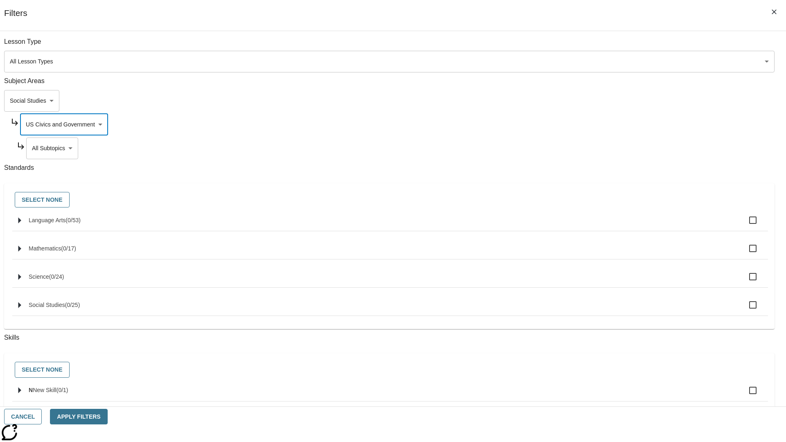
type input "194"
click at [600, 148] on body "Skip to main content [GEOGRAPHIC_DATA] Edition EN Grade 3 2025 Auto Grade 3 Sea…" at bounding box center [393, 254] width 780 height 452
click at [597, 124] on body "Skip to main content [GEOGRAPHIC_DATA] Edition EN Grade 3 2025 Auto Grade 3 Sea…" at bounding box center [393, 254] width 780 height 452
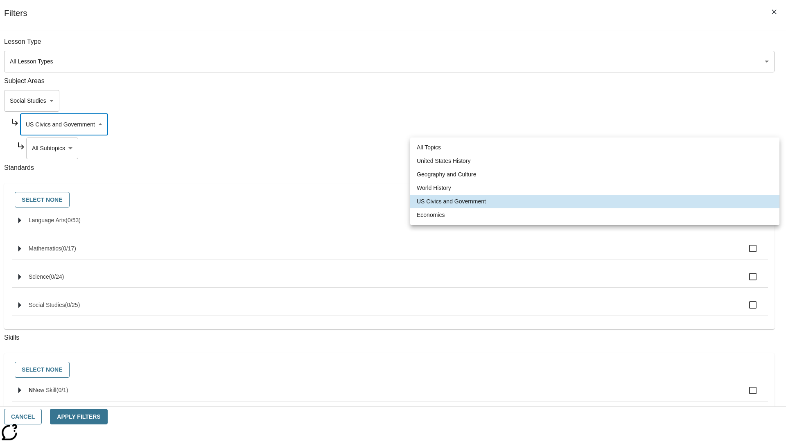
scroll to position [0, 0]
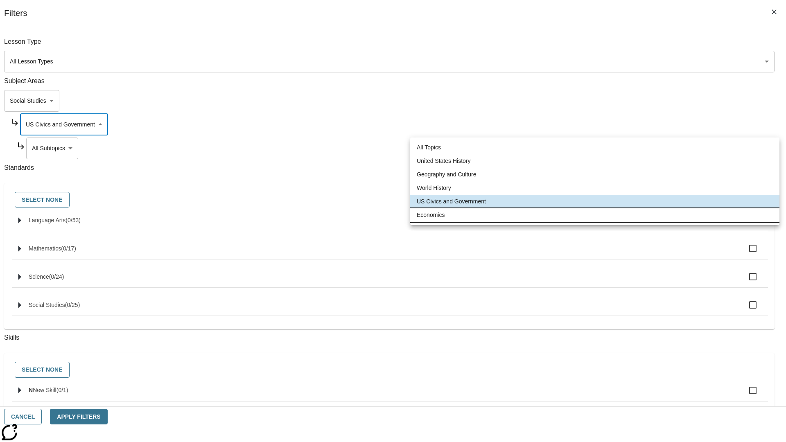
click at [595, 215] on li "Economics" at bounding box center [594, 215] width 369 height 14
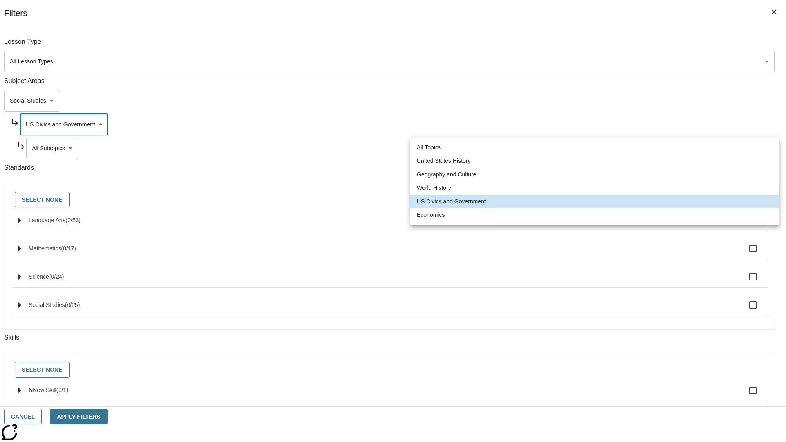
type input "195"
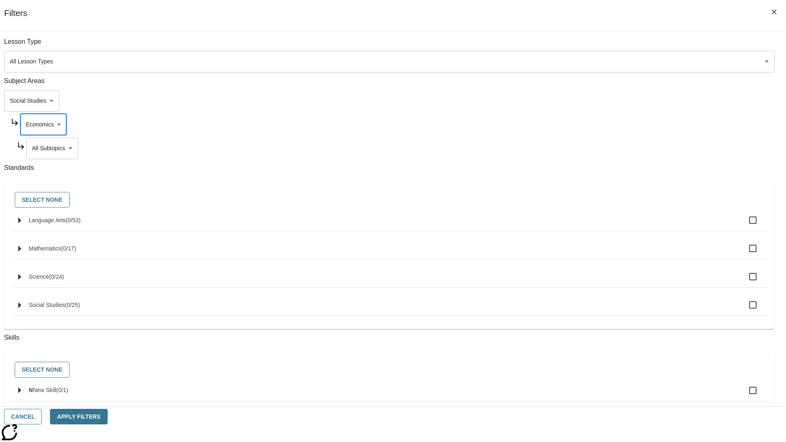
click at [600, 46] on body "Skip to main content [GEOGRAPHIC_DATA] Edition EN Grade 3 2025 Auto Grade 3 Sea…" at bounding box center [393, 254] width 780 height 452
click at [589, 46] on body "Skip to main content [GEOGRAPHIC_DATA] Edition EN Grade 3 2025 Auto Grade 3 Sea…" at bounding box center [393, 254] width 780 height 452
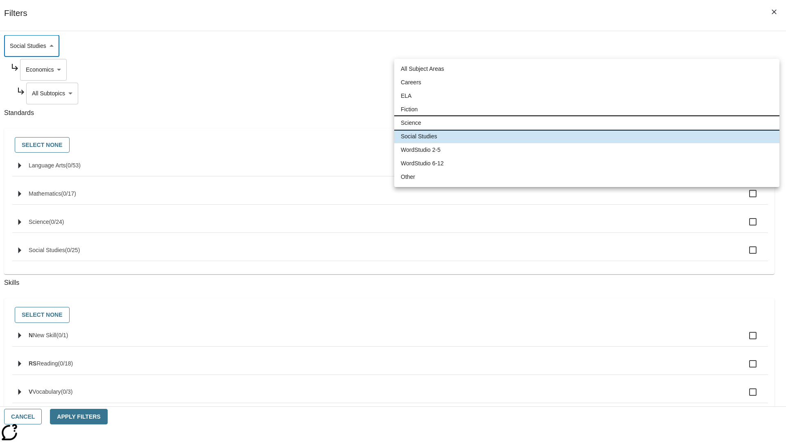
click at [587, 123] on li "Science" at bounding box center [586, 123] width 385 height 14
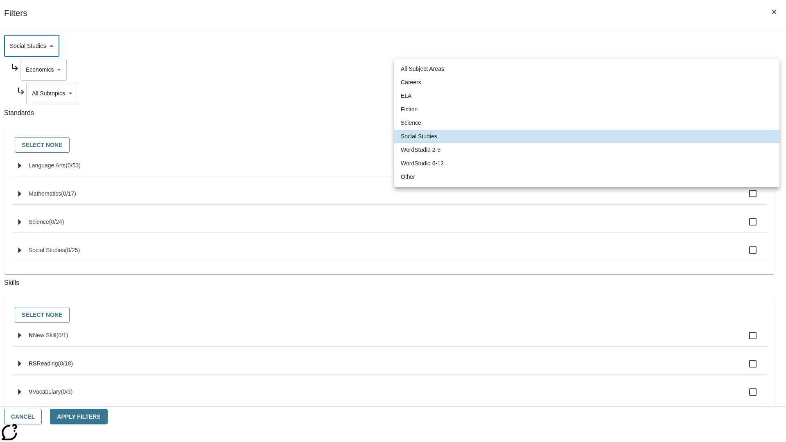
type input "2"
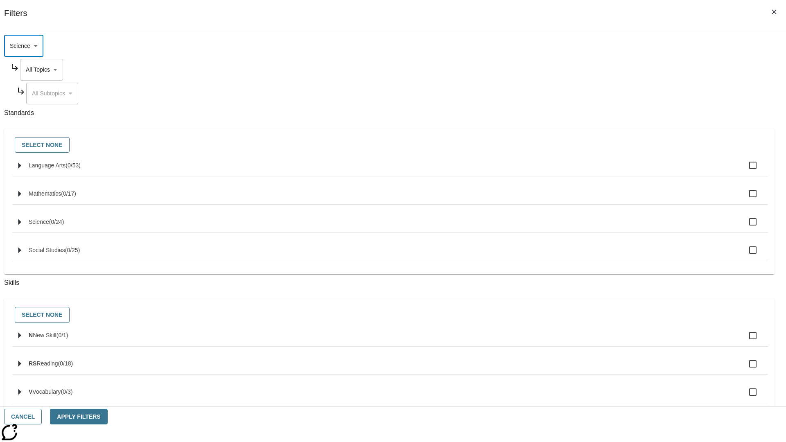
click at [598, 124] on body "Skip to main content [GEOGRAPHIC_DATA] Edition EN Grade 3 2025 Auto Grade 3 Sea…" at bounding box center [393, 254] width 780 height 452
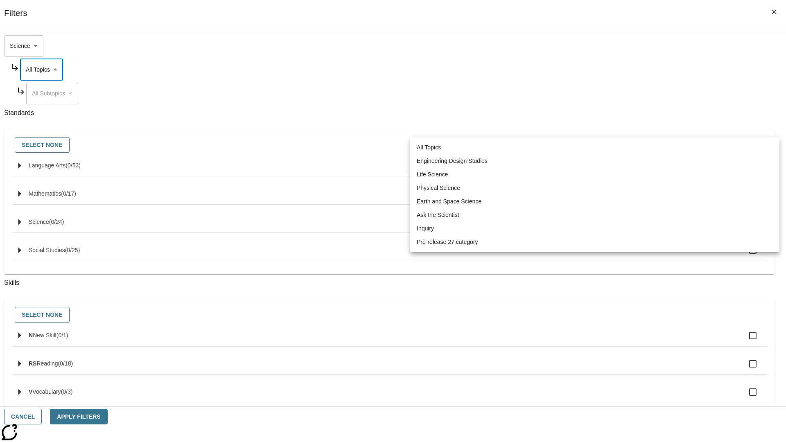
scroll to position [0, 0]
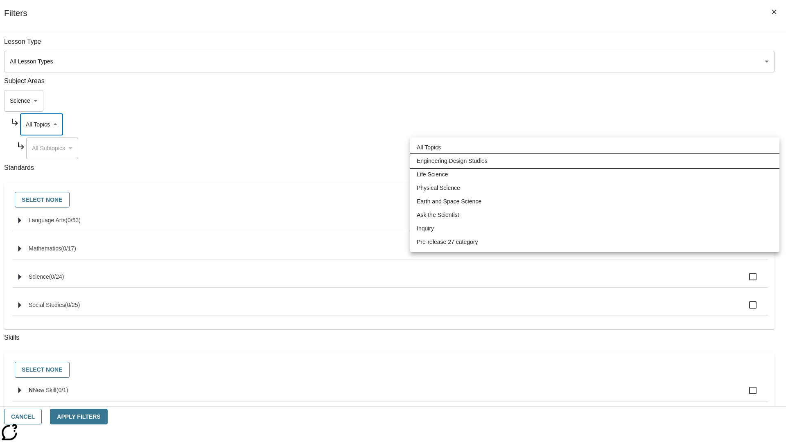
click at [595, 161] on li "Engineering Design Studies" at bounding box center [594, 161] width 369 height 14
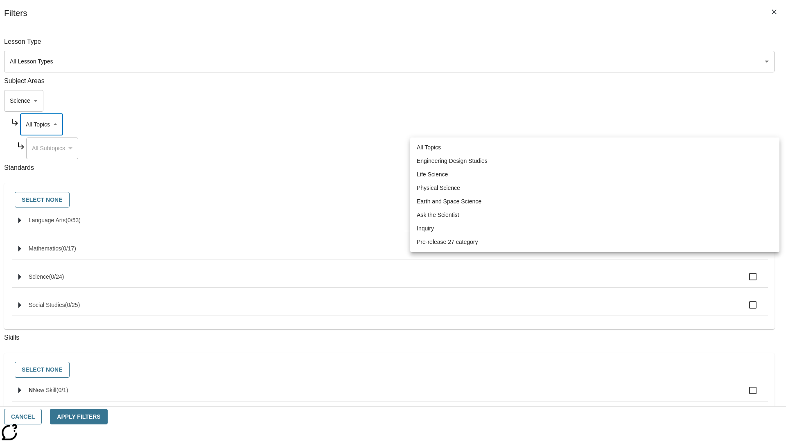
type input "187"
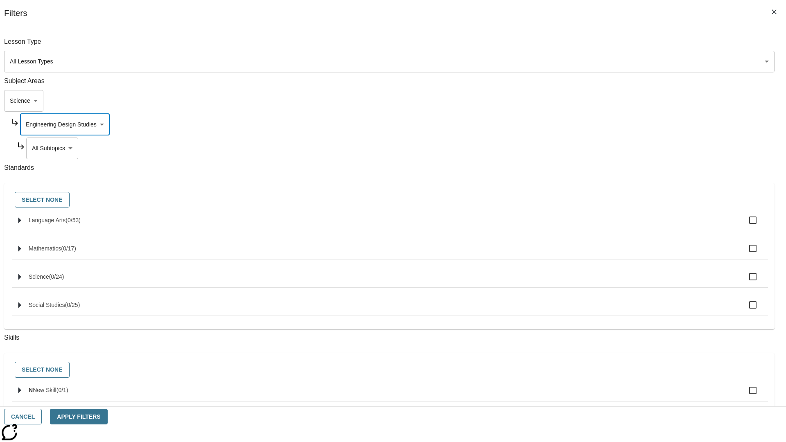
click at [600, 148] on body "Skip to main content [GEOGRAPHIC_DATA] Edition EN Grade 3 2025 Auto Grade 3 Sea…" at bounding box center [393, 254] width 780 height 452
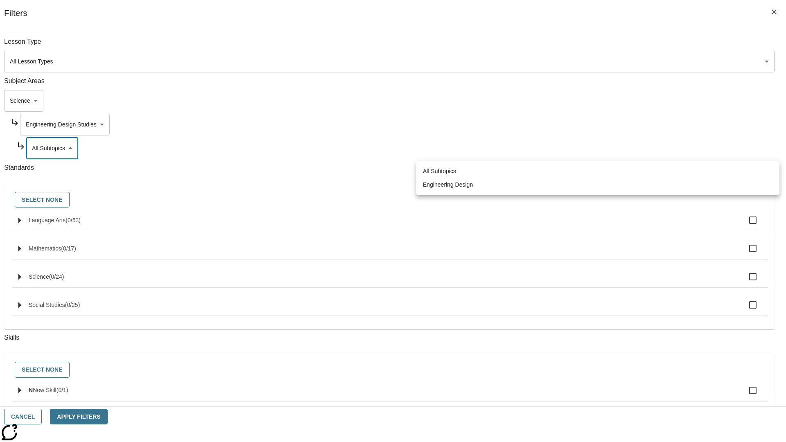
scroll to position [0, 0]
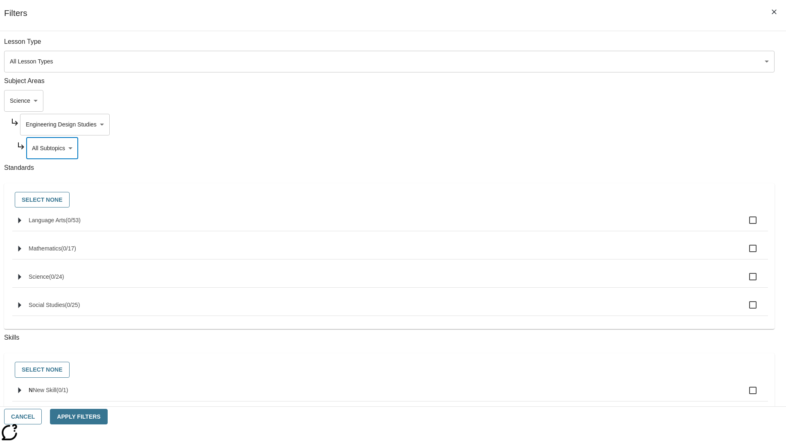
click at [598, 124] on body "Skip to main content [GEOGRAPHIC_DATA] Edition EN Grade 3 2025 Auto Grade 3 Sea…" at bounding box center [393, 254] width 780 height 452
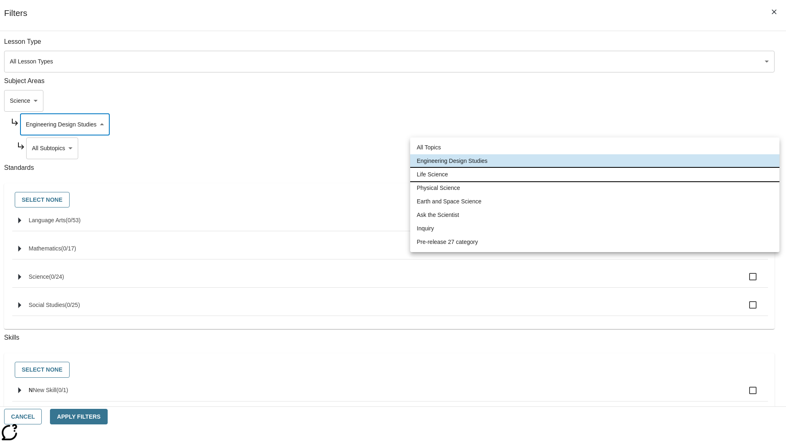
click at [595, 174] on li "Life Science" at bounding box center [594, 175] width 369 height 14
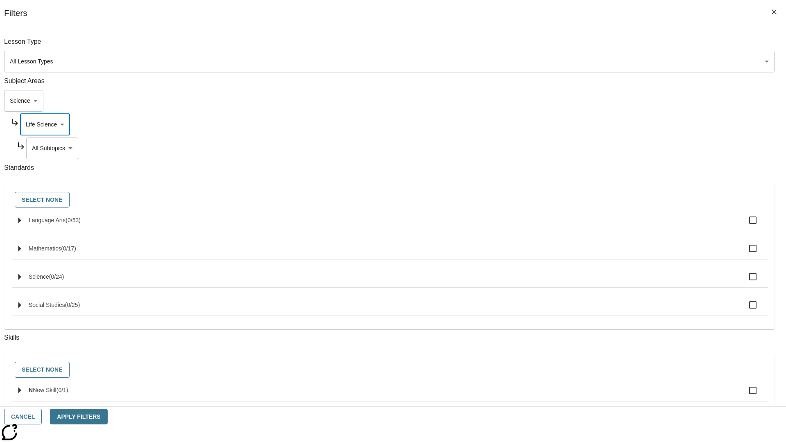
click at [600, 148] on body "Skip to main content [GEOGRAPHIC_DATA] Edition EN Grade 3 2025 Auto Grade 3 Sea…" at bounding box center [393, 254] width 780 height 452
click at [597, 124] on body "Skip to main content [GEOGRAPHIC_DATA] Edition EN Grade 3 2025 Auto Grade 3 Sea…" at bounding box center [393, 254] width 780 height 452
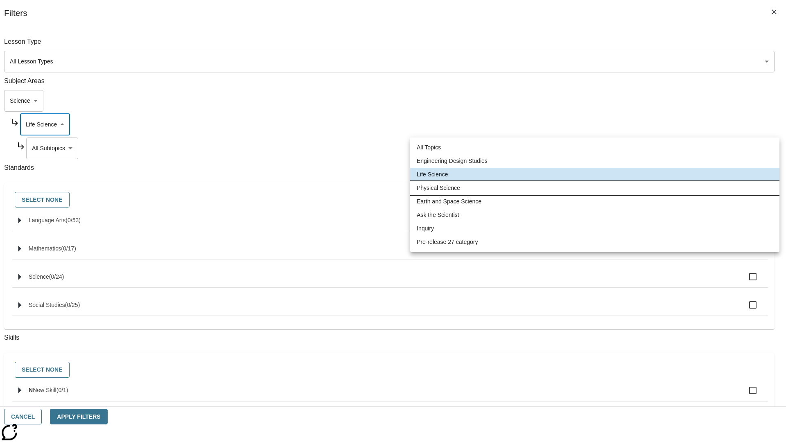
click at [595, 188] on li "Physical Science" at bounding box center [594, 188] width 369 height 14
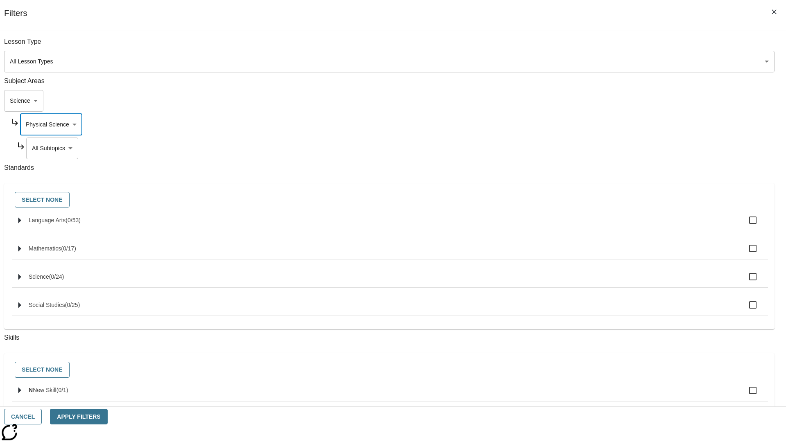
scroll to position [0, 0]
click at [600, 148] on body "Skip to main content [GEOGRAPHIC_DATA] Edition EN Grade 3 2025 Auto Grade 3 Sea…" at bounding box center [393, 254] width 780 height 452
click at [597, 124] on body "Skip to main content [GEOGRAPHIC_DATA] Edition EN Grade 3 2025 Auto Grade 3 Sea…" at bounding box center [393, 254] width 780 height 452
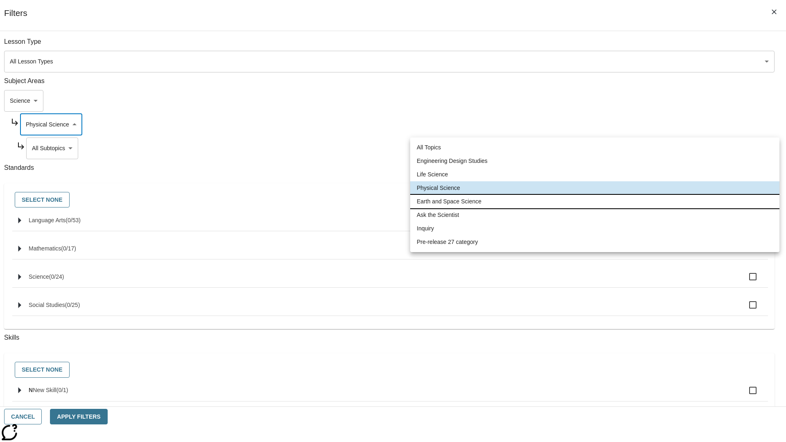
click at [595, 201] on li "Earth and Space Science" at bounding box center [594, 202] width 369 height 14
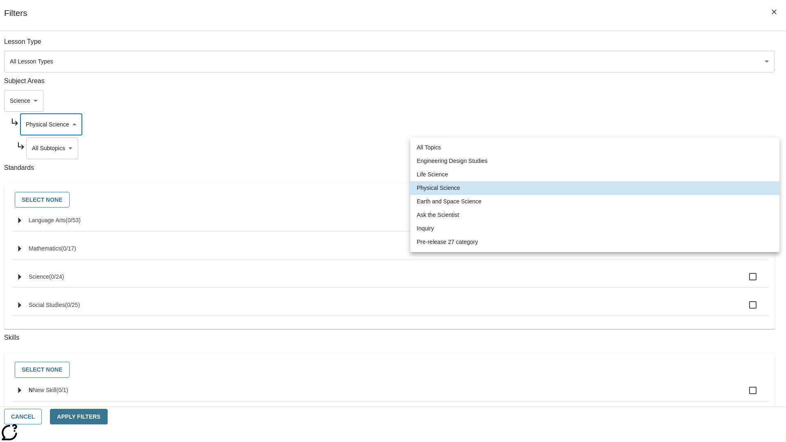
type input "192"
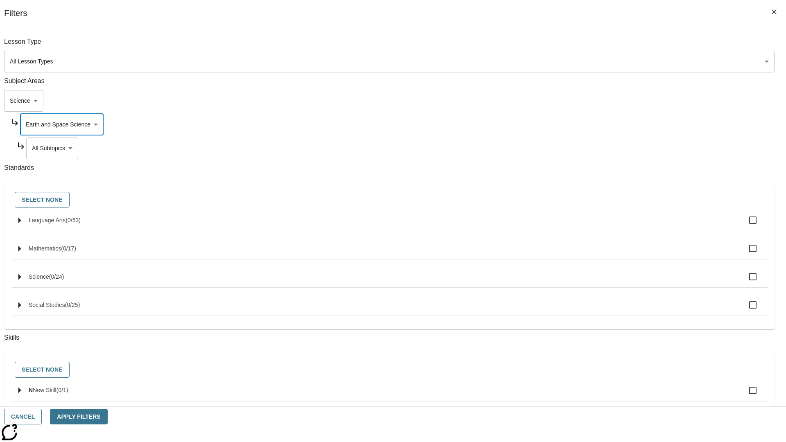
scroll to position [0, 0]
click at [600, 148] on body "Skip to main content [GEOGRAPHIC_DATA] Edition EN Grade 3 2025 Auto Grade 3 Sea…" at bounding box center [393, 254] width 780 height 452
click at [597, 124] on body "Skip to main content [GEOGRAPHIC_DATA] Edition EN Grade 3 2025 Auto Grade 3 Sea…" at bounding box center [393, 254] width 780 height 452
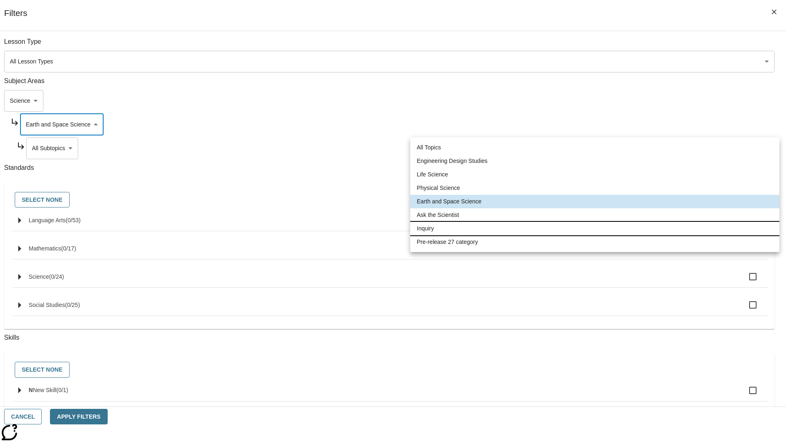
click at [595, 229] on li "Inquiry" at bounding box center [594, 229] width 369 height 14
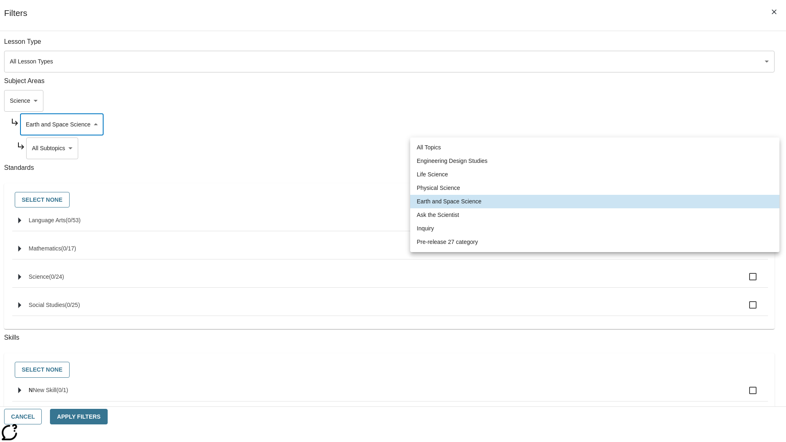
type input "251"
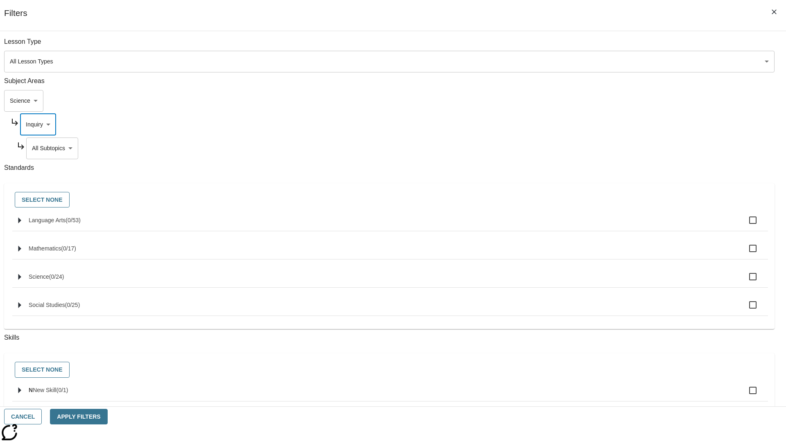
scroll to position [0, 0]
click at [600, 148] on body "Skip to main content [GEOGRAPHIC_DATA] Edition EN Grade 3 2025 Auto Grade 3 Sea…" at bounding box center [393, 254] width 780 height 452
click at [597, 124] on body "Skip to main content [GEOGRAPHIC_DATA] Edition EN Grade 3 2025 Auto Grade 3 Sea…" at bounding box center [393, 254] width 780 height 452
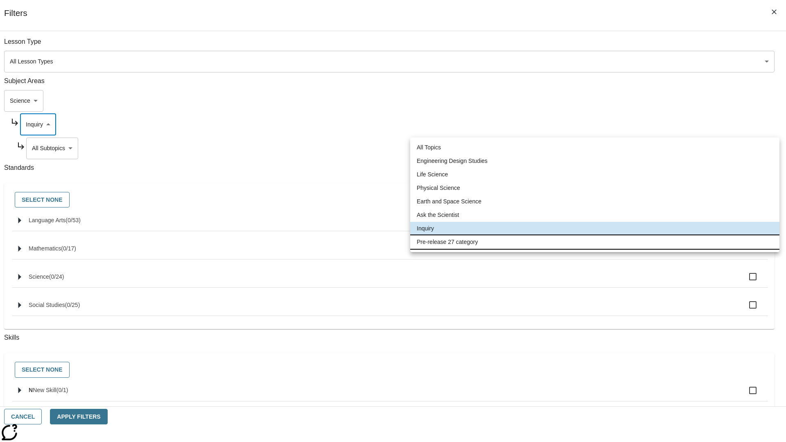
click at [595, 242] on li "Pre-release 27 category" at bounding box center [594, 242] width 369 height 14
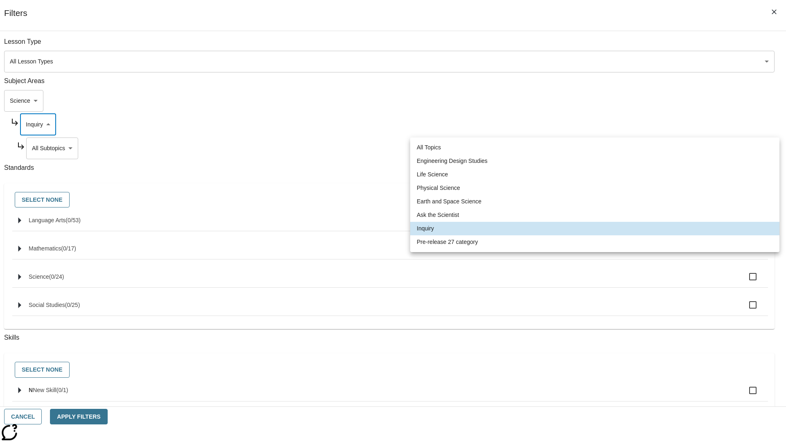
type input "271"
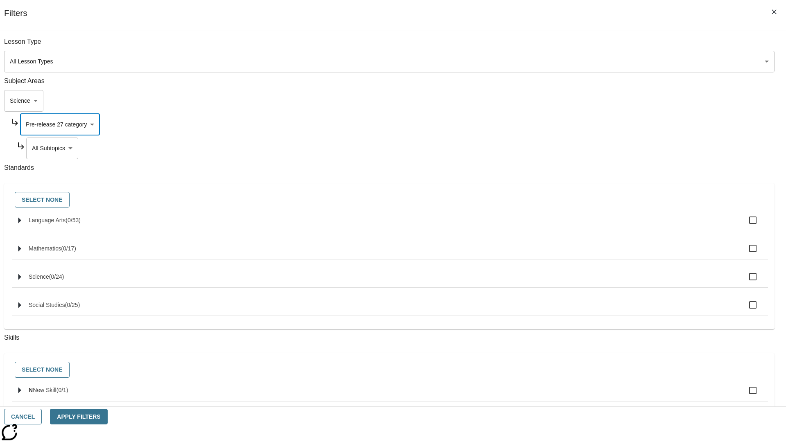
click at [600, 148] on body "Skip to main content [GEOGRAPHIC_DATA] Edition EN Grade 3 2025 Auto Grade 3 Sea…" at bounding box center [393, 254] width 780 height 452
click at [590, 101] on body "Skip to main content [GEOGRAPHIC_DATA] Edition EN Grade 3 2025 Auto Grade 3 Sea…" at bounding box center [393, 254] width 780 height 452
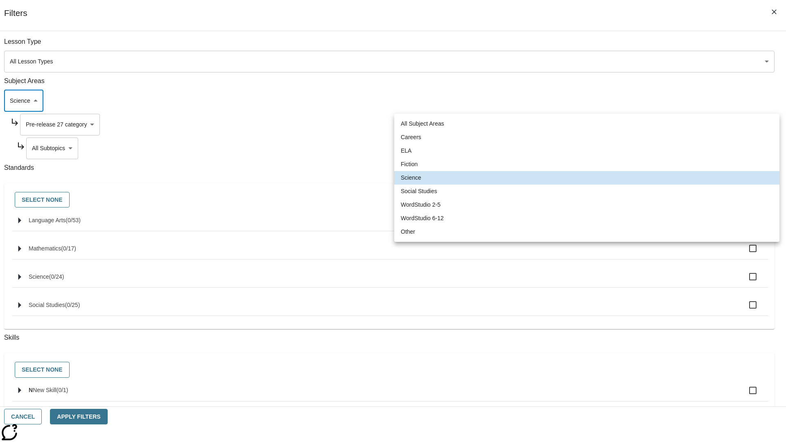
scroll to position [0, 0]
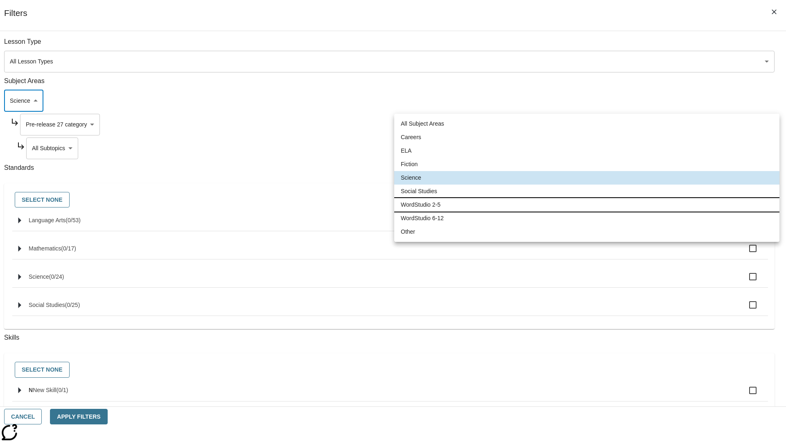
click at [587, 205] on li "WordStudio 2-5" at bounding box center [586, 205] width 385 height 14
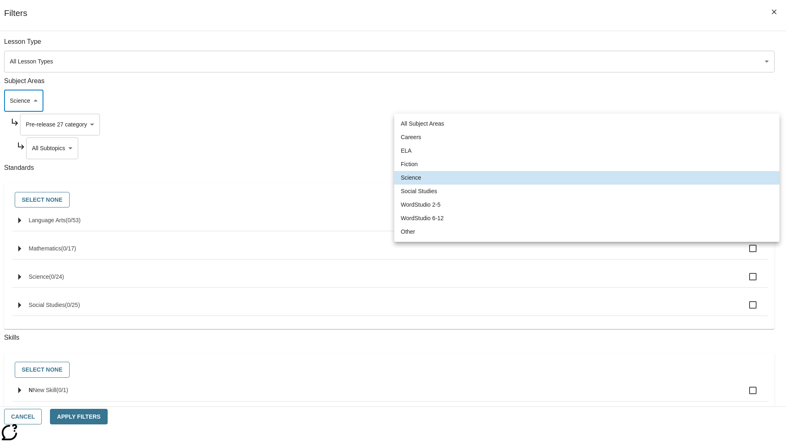
type input "6"
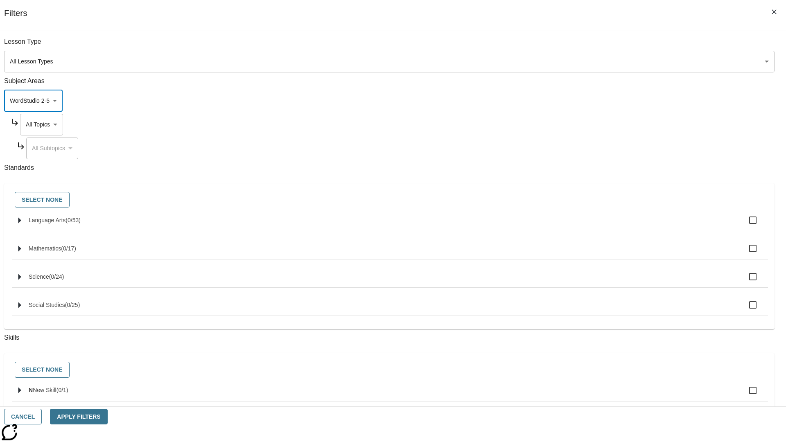
click at [598, 124] on body "Skip to main content [GEOGRAPHIC_DATA] Edition EN Grade 3 2025 Auto Grade 3 Sea…" at bounding box center [393, 254] width 780 height 452
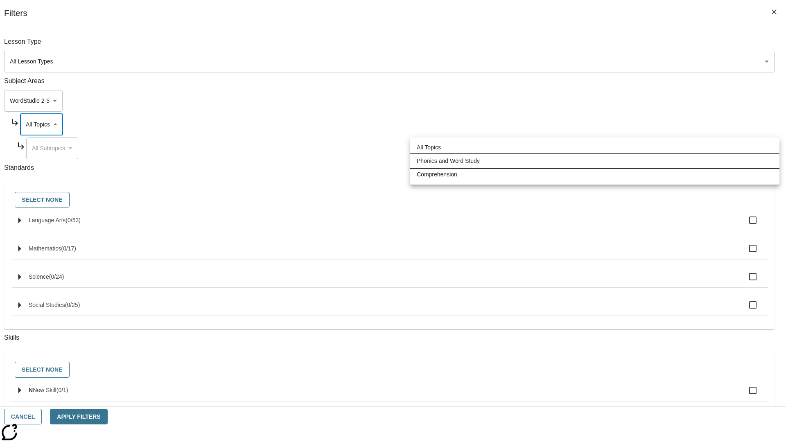
click at [595, 161] on li "Phonics and Word Study" at bounding box center [594, 161] width 369 height 14
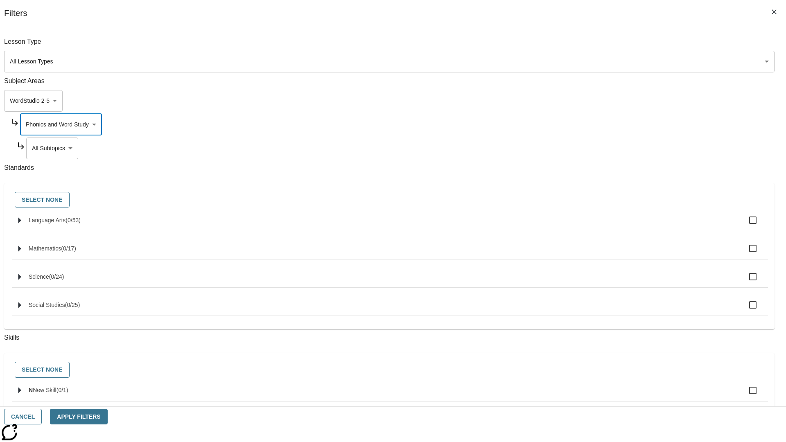
click at [601, 148] on body "Skip to main content [GEOGRAPHIC_DATA] Edition EN Grade 3 2025 Auto Grade 3 Sea…" at bounding box center [393, 254] width 780 height 452
click at [597, 124] on body "Skip to main content [GEOGRAPHIC_DATA] Edition EN Grade 3 2025 Auto Grade 3 Sea…" at bounding box center [393, 254] width 780 height 452
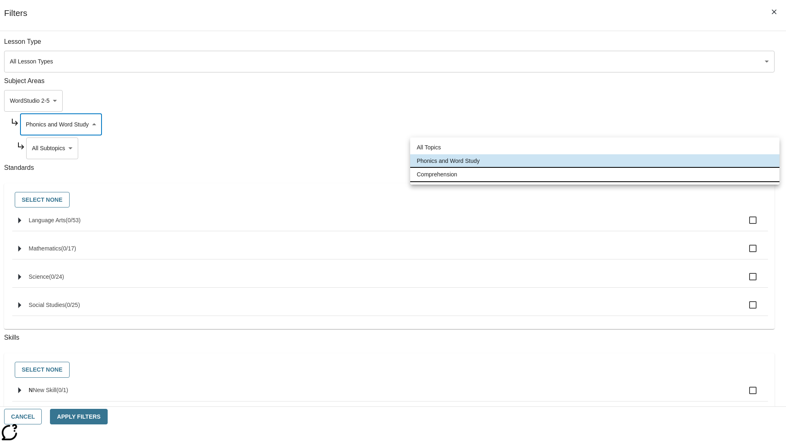
click at [595, 174] on li "Comprehension" at bounding box center [594, 175] width 369 height 14
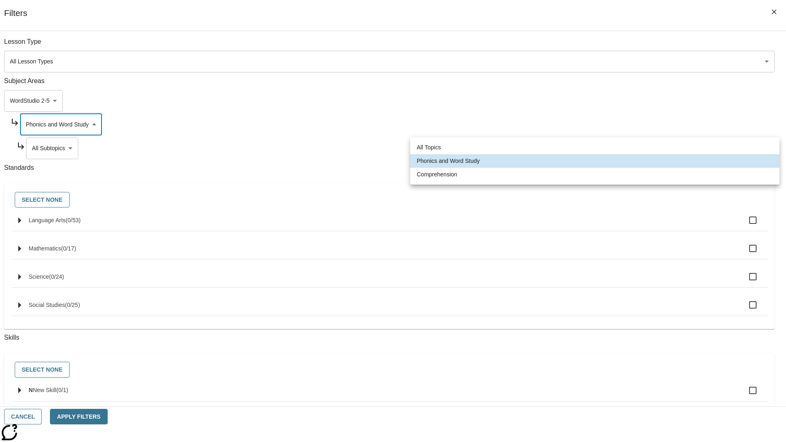
type input "252"
